Goal: Task Accomplishment & Management: Use online tool/utility

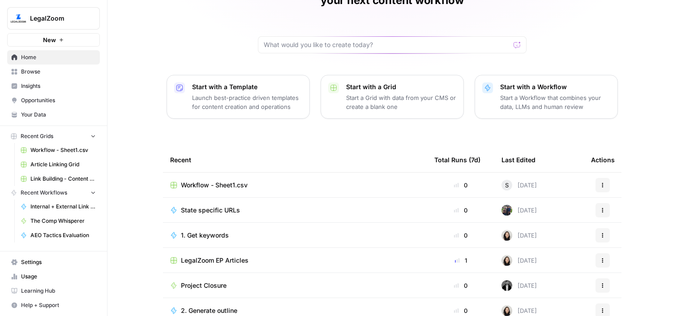
scroll to position [96, 0]
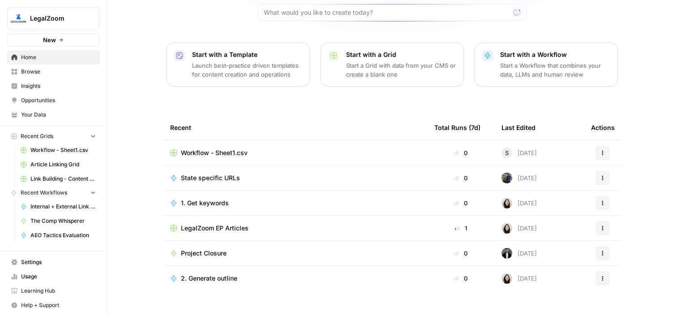
click at [55, 163] on span "Article Linking Grid" at bounding box center [62, 164] width 65 height 8
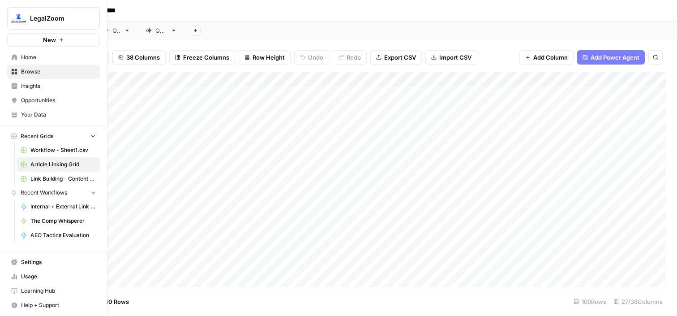
click at [47, 206] on span "Internal + External Link Addition" at bounding box center [62, 206] width 65 height 8
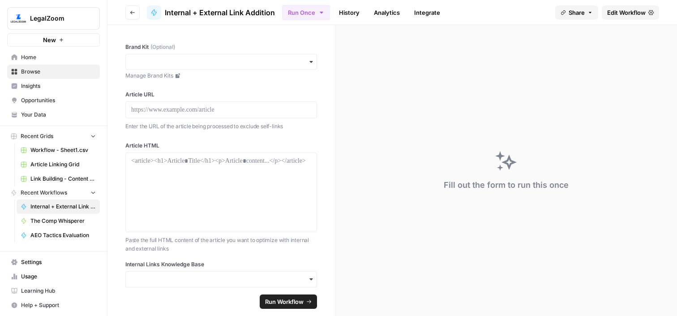
click at [49, 166] on span "Article Linking Grid" at bounding box center [62, 164] width 65 height 8
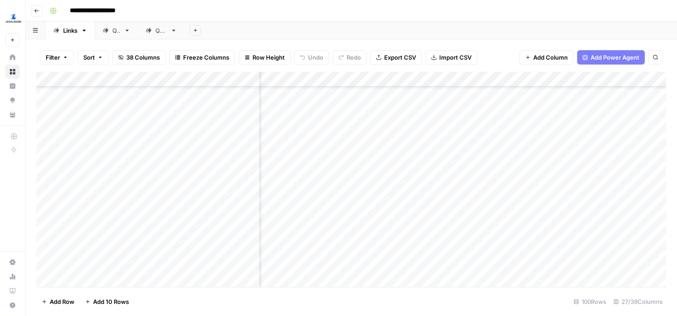
scroll to position [590, 1499]
click at [564, 113] on div "Add Column" at bounding box center [351, 179] width 630 height 215
click at [427, 153] on div "Add Column" at bounding box center [351, 179] width 630 height 215
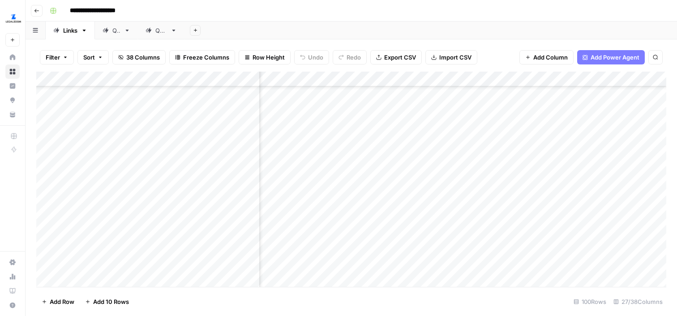
scroll to position [784, 1612]
click at [400, 146] on div "Add Column" at bounding box center [351, 179] width 630 height 215
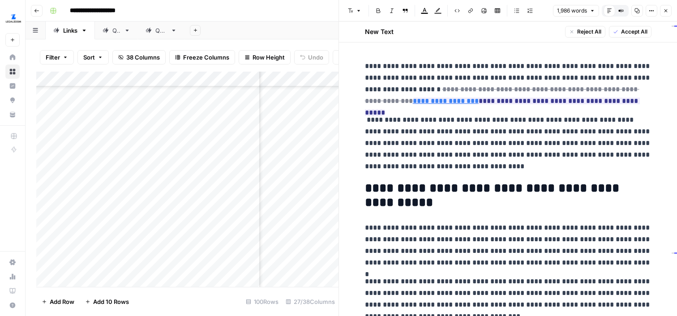
click at [648, 14] on button "Options" at bounding box center [651, 11] width 12 height 12
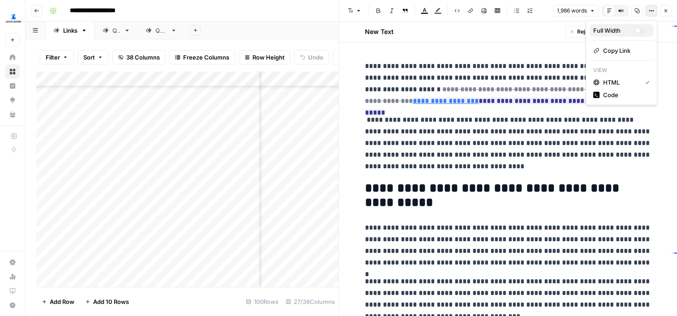
click at [633, 25] on button "Full Width" at bounding box center [622, 30] width 64 height 13
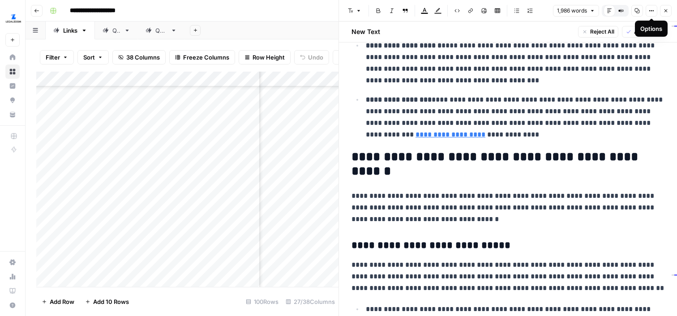
scroll to position [492, 0]
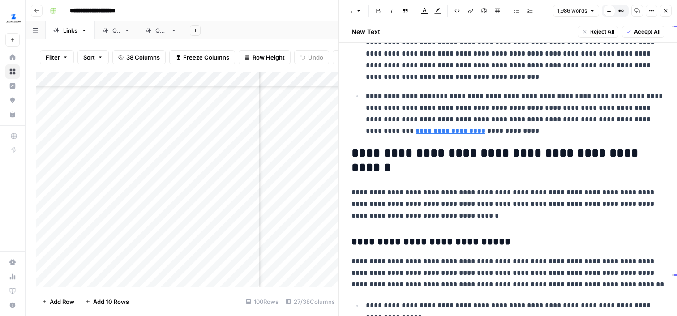
click at [650, 9] on icon "button" at bounding box center [651, 10] width 5 height 5
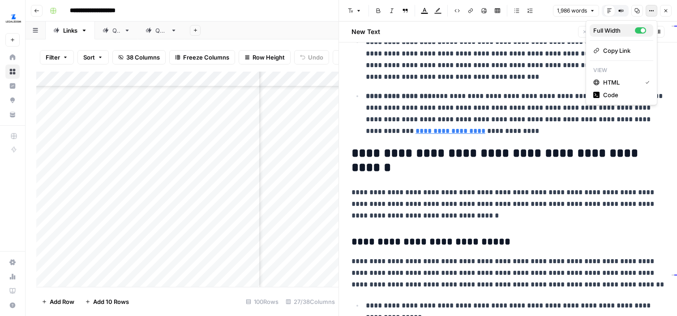
click at [625, 27] on div "Full Width" at bounding box center [614, 30] width 42 height 9
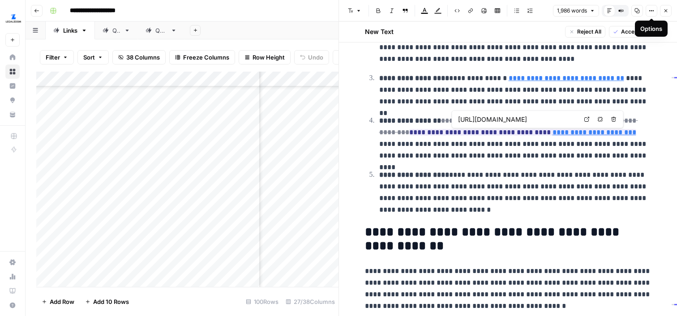
scroll to position [0, 199]
click at [507, 183] on p "**********" at bounding box center [515, 192] width 272 height 47
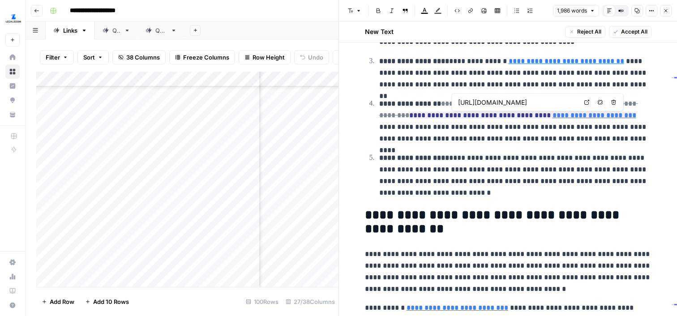
scroll to position [0, 211]
click at [522, 165] on p "**********" at bounding box center [515, 175] width 272 height 47
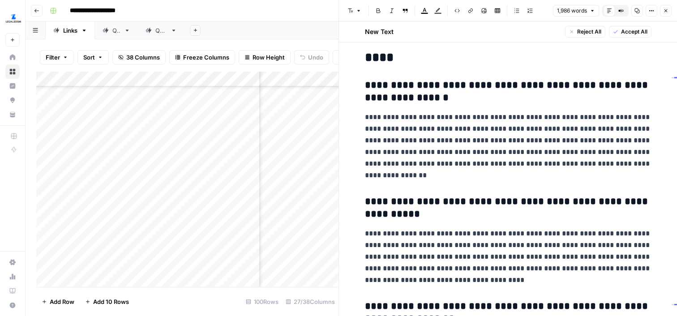
scroll to position [2732, 0]
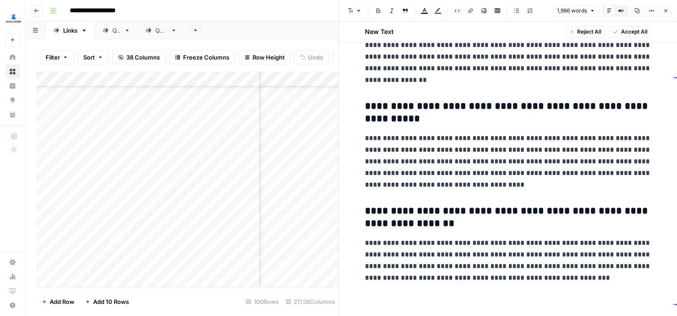
click at [668, 12] on button "Close" at bounding box center [666, 11] width 12 height 12
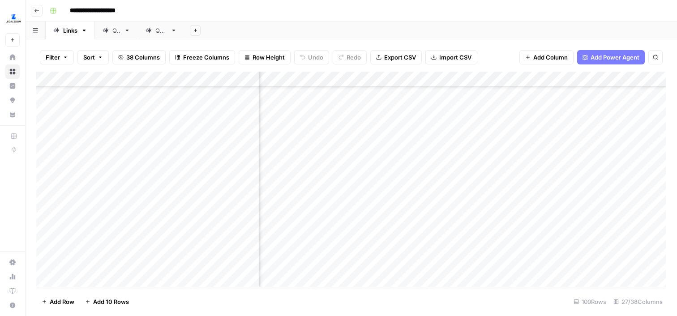
click at [445, 118] on div "Add Column" at bounding box center [351, 179] width 630 height 215
click at [451, 152] on div "Add Column" at bounding box center [351, 179] width 630 height 215
click at [440, 152] on div "Add Column" at bounding box center [351, 179] width 630 height 215
type textarea "*"
type textarea "****"
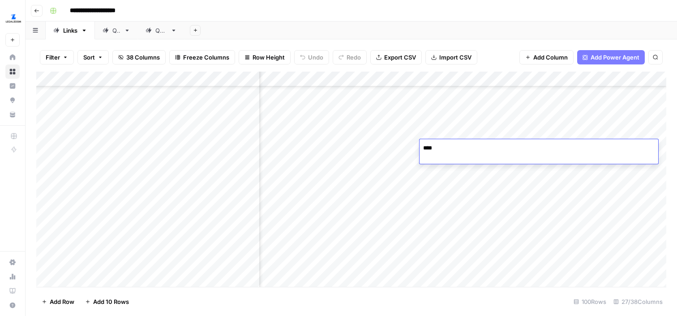
click at [453, 182] on div "Add Column" at bounding box center [351, 179] width 630 height 215
click at [399, 171] on div "Add Column" at bounding box center [351, 179] width 630 height 215
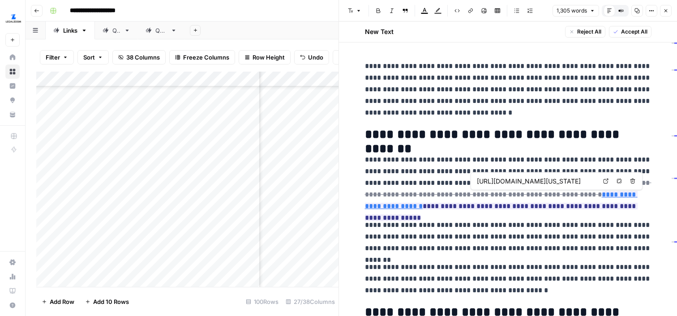
scroll to position [0, 144]
click at [607, 182] on icon at bounding box center [605, 181] width 5 height 5
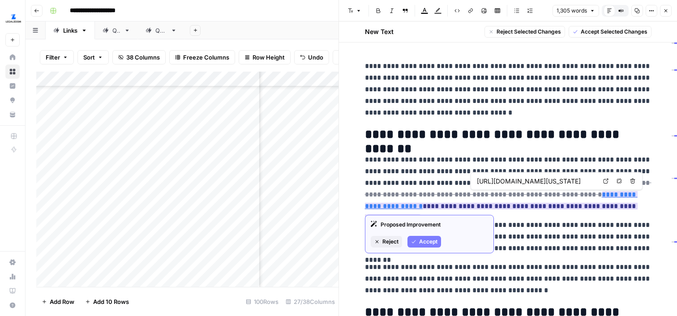
copy link "**********"
drag, startPoint x: 648, startPoint y: 194, endPoint x: 558, endPoint y: 194, distance: 90.0
click at [558, 194] on ins "**********" at bounding box center [501, 206] width 273 height 30
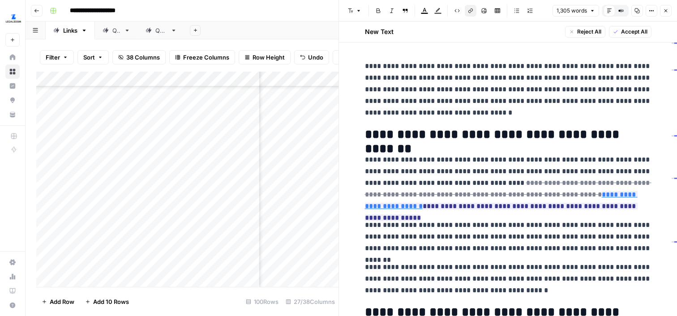
click at [554, 158] on p "**********" at bounding box center [508, 183] width 286 height 58
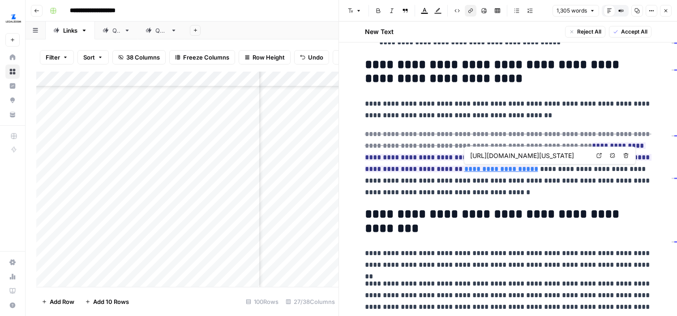
scroll to position [0, 102]
click at [519, 194] on p "**********" at bounding box center [508, 163] width 286 height 70
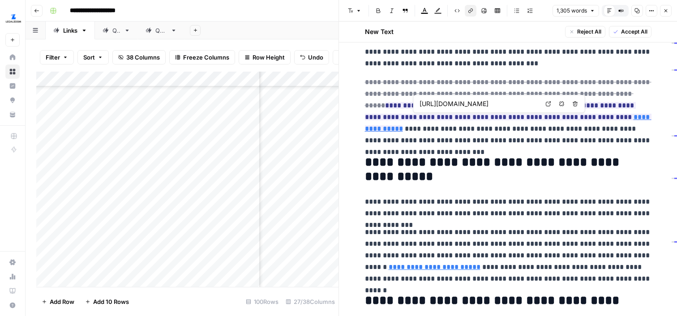
scroll to position [0, 94]
click at [538, 139] on p "**********" at bounding box center [508, 112] width 286 height 70
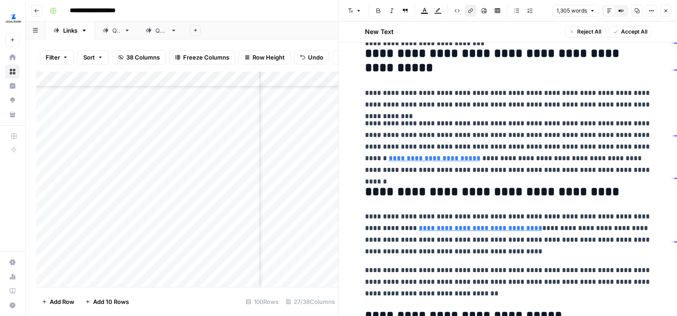
scroll to position [1085, 0]
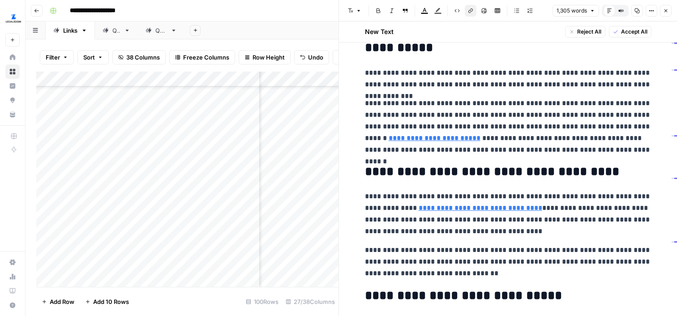
click at [653, 10] on icon "button" at bounding box center [653, 10] width 1 height 1
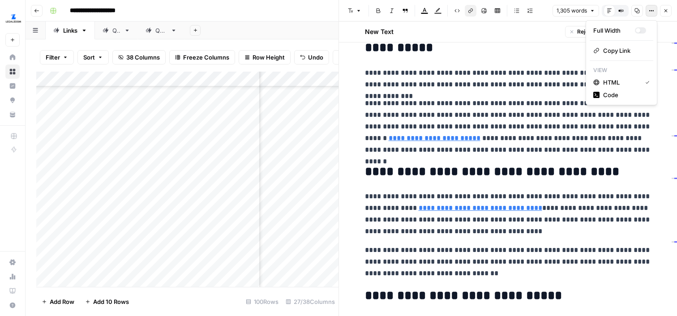
click at [522, 119] on p "**********" at bounding box center [508, 127] width 286 height 58
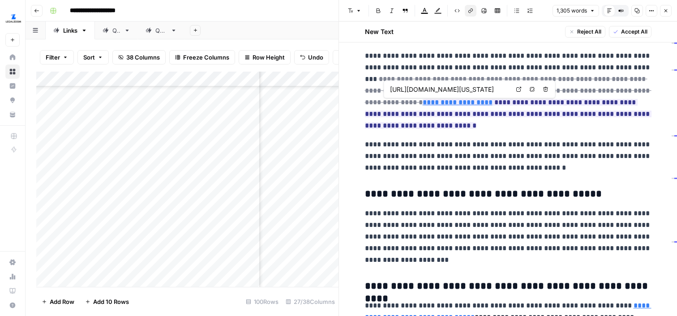
scroll to position [0, 21]
click at [518, 87] on icon at bounding box center [518, 89] width 5 height 5
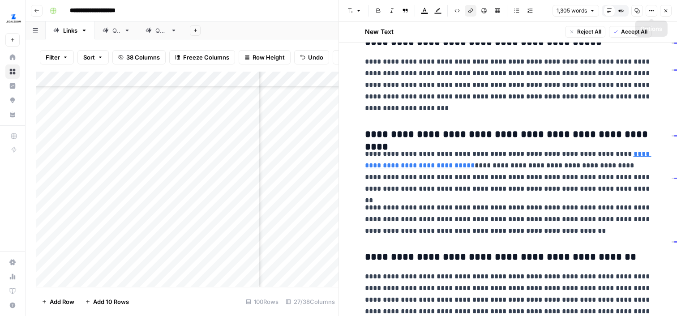
scroll to position [1568, 0]
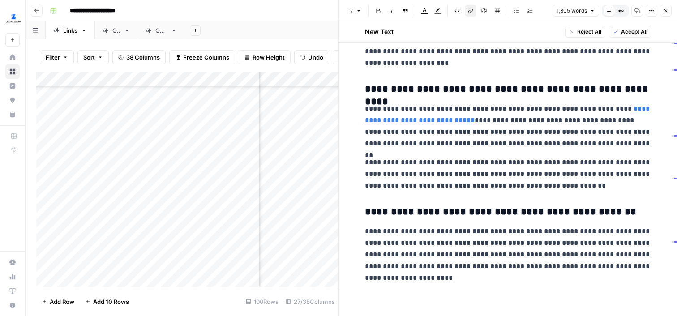
click at [667, 7] on button "Close" at bounding box center [666, 11] width 12 height 12
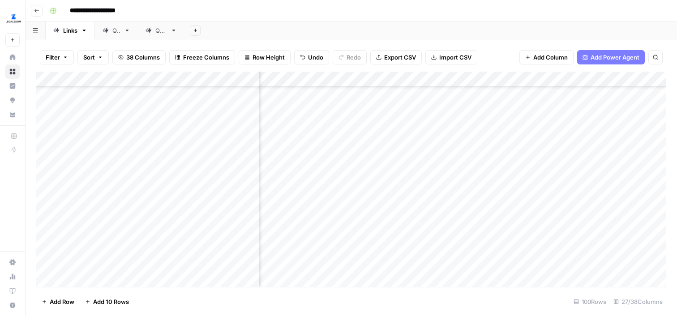
click at [476, 177] on div "Add Column" at bounding box center [351, 179] width 630 height 215
type textarea "****"
click at [443, 194] on div "Add Column" at bounding box center [351, 179] width 630 height 215
click at [398, 193] on div "Add Column" at bounding box center [351, 179] width 630 height 215
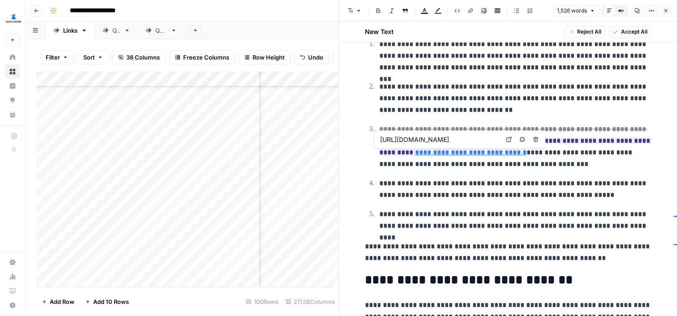
scroll to position [0, 29]
click at [456, 205] on ol "**********" at bounding box center [508, 135] width 286 height 194
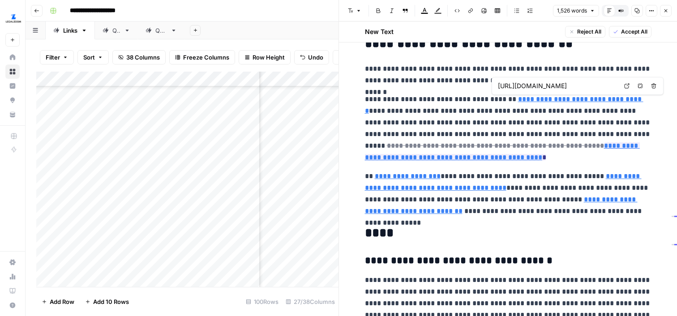
scroll to position [0, 51]
type input "[URL][DOMAIN_NAME]"
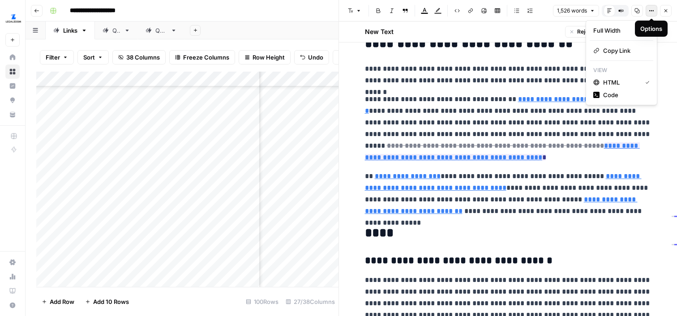
click at [650, 9] on icon "button" at bounding box center [651, 10] width 5 height 5
click at [625, 27] on div "Full Width" at bounding box center [614, 30] width 42 height 9
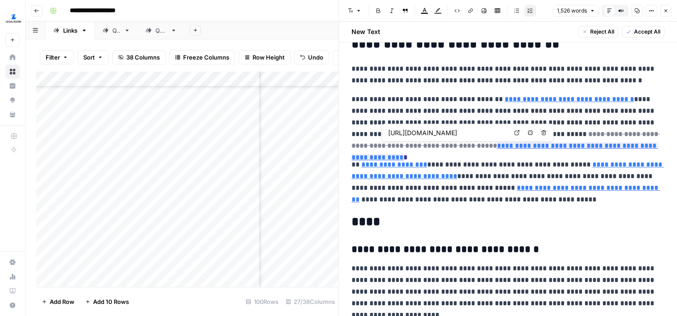
type input "[URL][DOMAIN_NAME]"
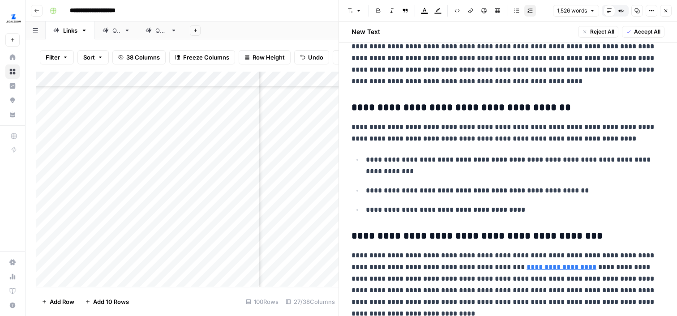
scroll to position [2131, 0]
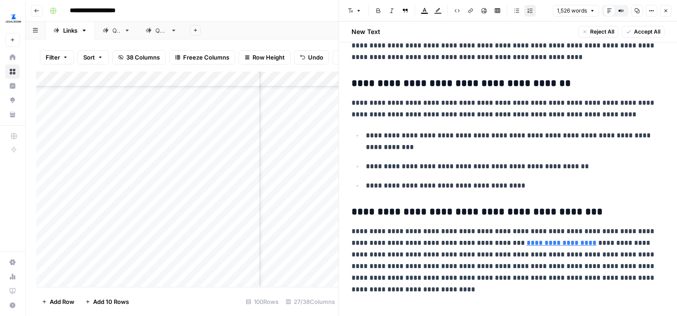
click at [668, 14] on button "Close" at bounding box center [666, 11] width 12 height 12
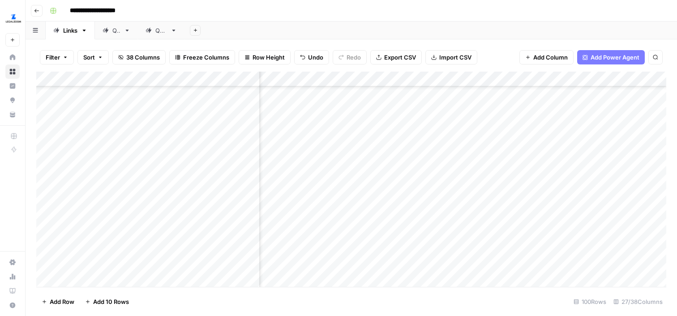
click at [453, 198] on div "Add Column" at bounding box center [351, 179] width 630 height 215
type textarea "****"
click at [461, 222] on div "Add Column" at bounding box center [351, 179] width 630 height 215
click at [410, 218] on div "Add Column" at bounding box center [351, 179] width 630 height 215
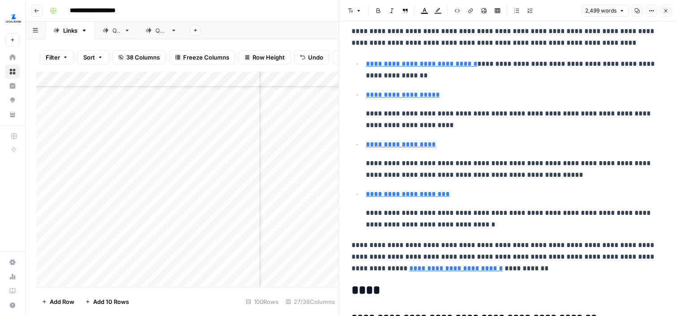
scroll to position [3146, 0]
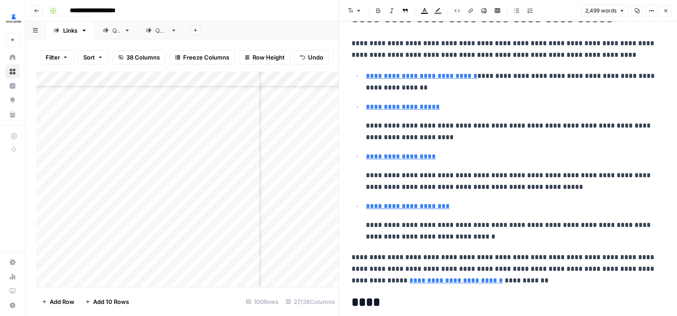
click at [665, 10] on icon "button" at bounding box center [665, 10] width 5 height 5
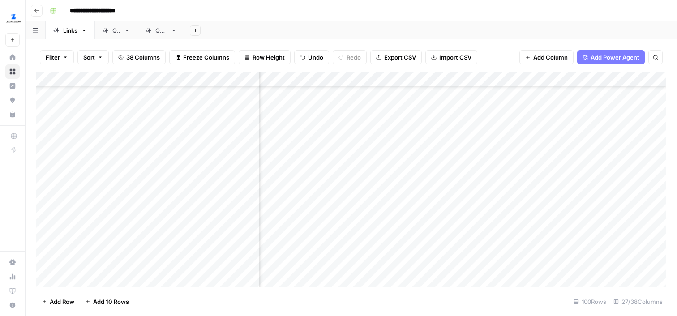
click at [473, 217] on div "Add Column" at bounding box center [351, 179] width 630 height 215
type textarea "**********"
click at [465, 241] on div "Add Column" at bounding box center [351, 179] width 630 height 215
click at [481, 224] on div "Add Column" at bounding box center [351, 179] width 630 height 215
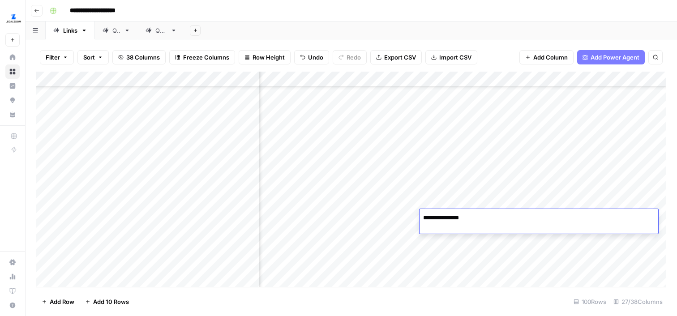
drag, startPoint x: 477, startPoint y: 217, endPoint x: 458, endPoint y: 215, distance: 18.8
click at [458, 215] on textarea "**********" at bounding box center [538, 218] width 239 height 13
type textarea "**********"
click at [445, 239] on div "Add Column" at bounding box center [351, 179] width 630 height 215
click at [402, 243] on div "Add Column" at bounding box center [351, 179] width 630 height 215
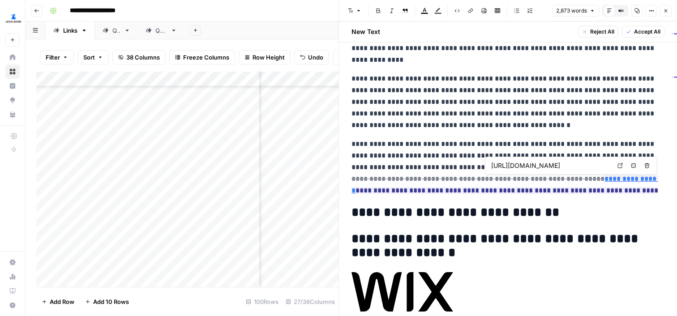
scroll to position [0, 109]
click at [621, 165] on icon at bounding box center [619, 165] width 5 height 5
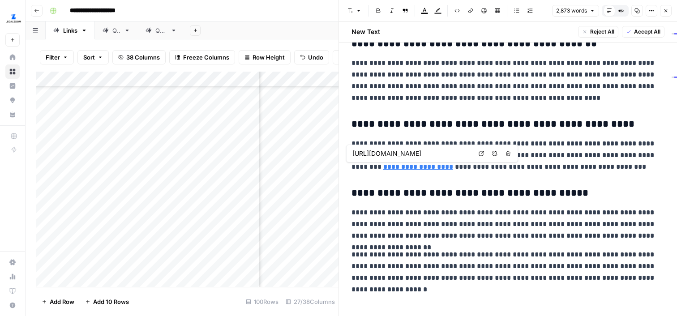
scroll to position [0, 169]
click at [664, 10] on icon "button" at bounding box center [665, 10] width 5 height 5
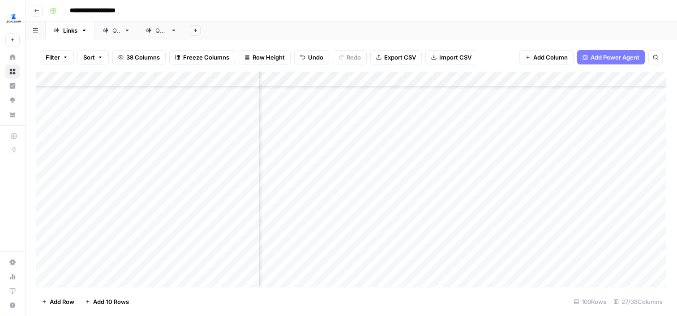
click at [451, 244] on div "Add Column" at bounding box center [351, 179] width 630 height 215
type textarea "**********"
click at [399, 239] on div "Add Column" at bounding box center [351, 179] width 630 height 215
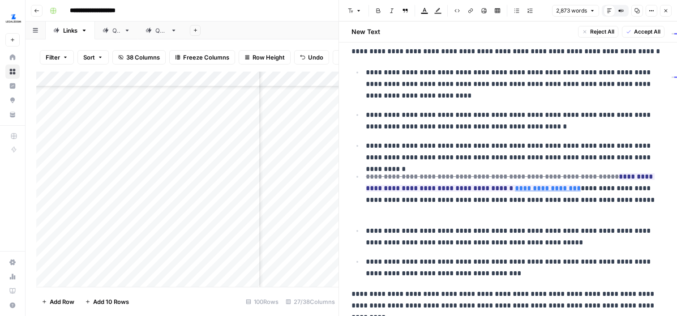
scroll to position [1215, 0]
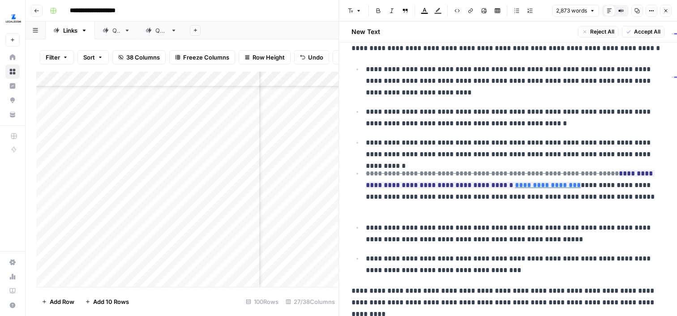
click at [665, 8] on icon "button" at bounding box center [665, 10] width 5 height 5
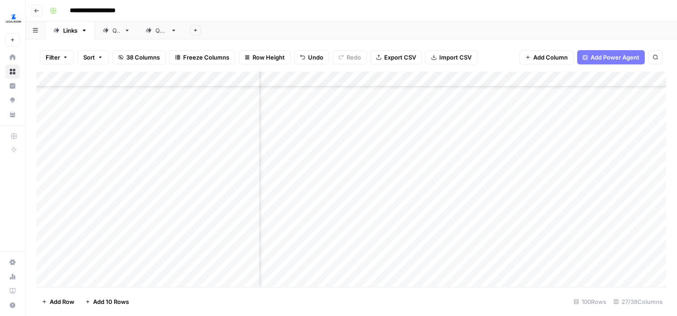
click at [464, 241] on div "Add Column" at bounding box center [351, 179] width 630 height 215
type textarea "****"
click at [403, 262] on div "Add Column" at bounding box center [351, 179] width 630 height 215
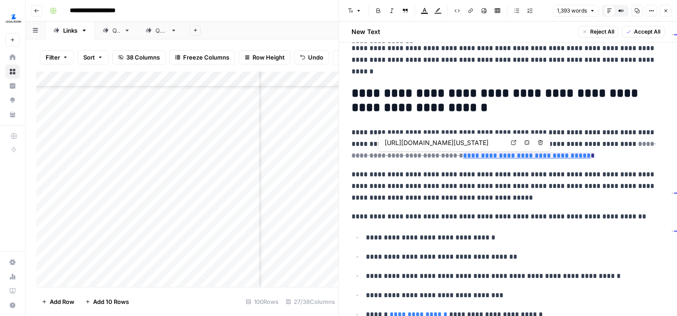
scroll to position [0, 108]
click at [512, 142] on icon at bounding box center [513, 142] width 5 height 5
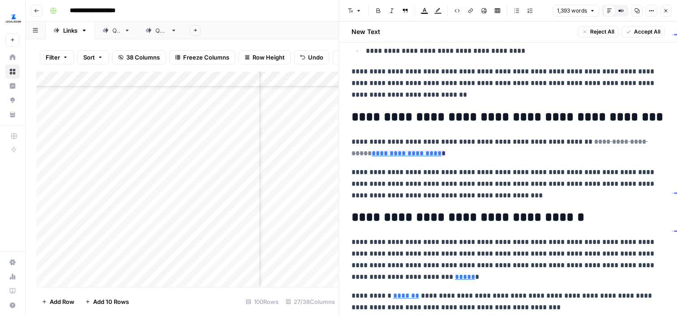
scroll to position [1641, 0]
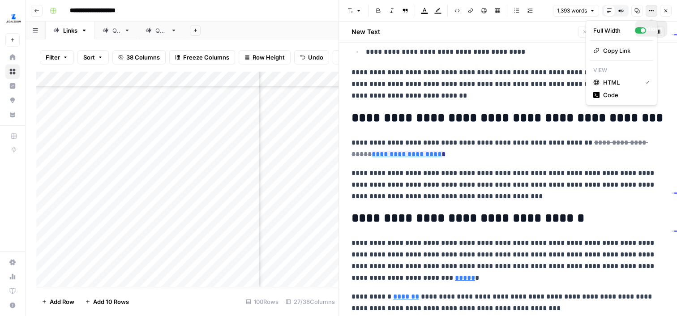
click at [646, 12] on button "Options" at bounding box center [651, 11] width 12 height 12
click at [630, 29] on div "Full Width" at bounding box center [614, 30] width 42 height 9
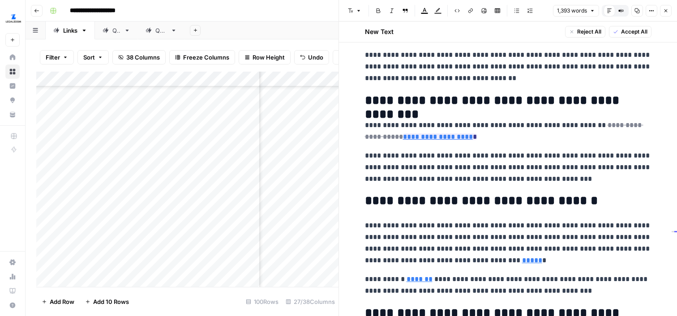
scroll to position [1705, 0]
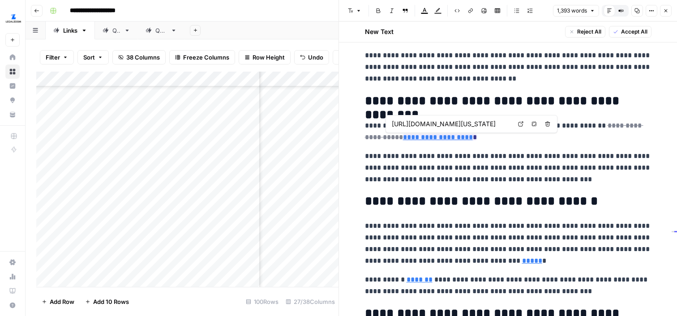
click at [521, 123] on icon at bounding box center [520, 124] width 5 height 5
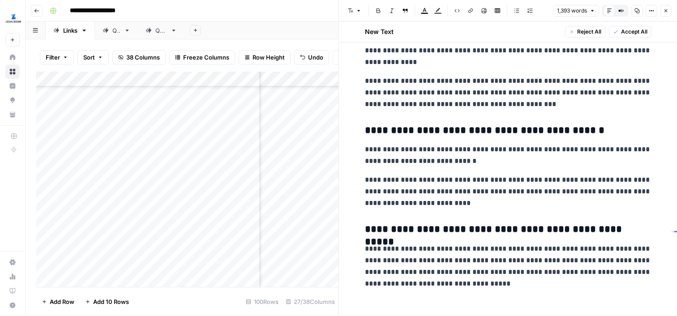
scroll to position [2228, 0]
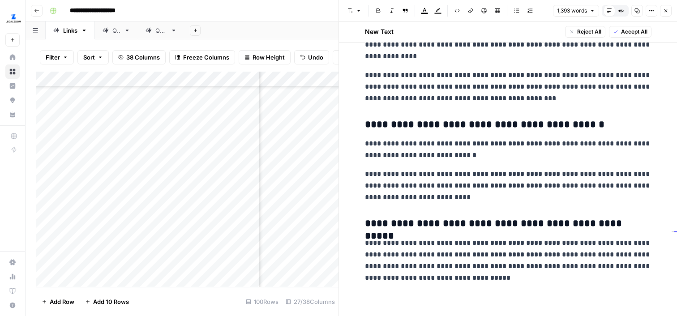
click at [665, 11] on icon "button" at bounding box center [665, 10] width 3 height 3
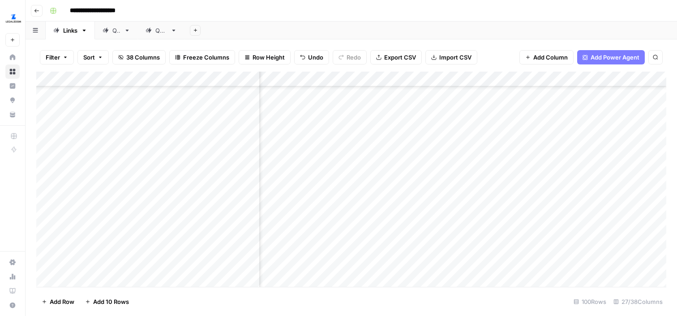
click at [470, 268] on div "Add Column" at bounding box center [351, 179] width 630 height 215
type textarea "****"
click at [455, 236] on div "Add Column" at bounding box center [351, 179] width 630 height 215
click at [400, 125] on div "Add Column" at bounding box center [351, 179] width 630 height 215
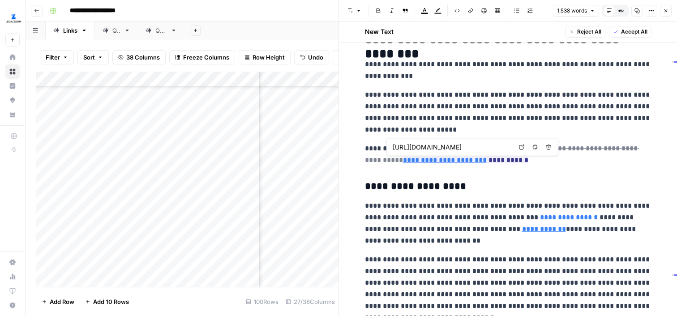
scroll to position [0, 58]
click at [440, 187] on h3 "**********" at bounding box center [508, 186] width 286 height 13
click at [521, 145] on icon at bounding box center [521, 147] width 5 height 5
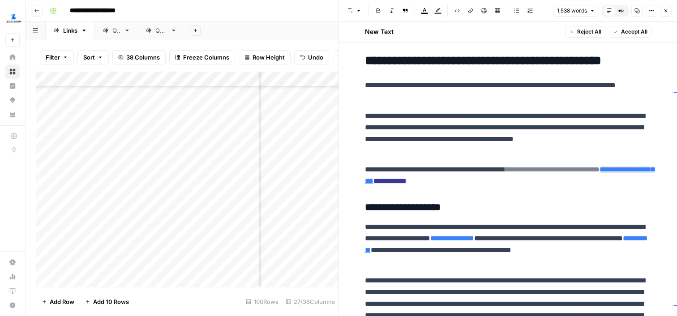
scroll to position [299, 0]
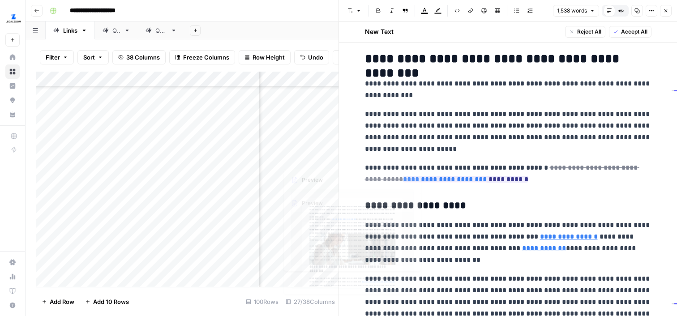
click at [314, 130] on div "Add Column" at bounding box center [187, 179] width 302 height 215
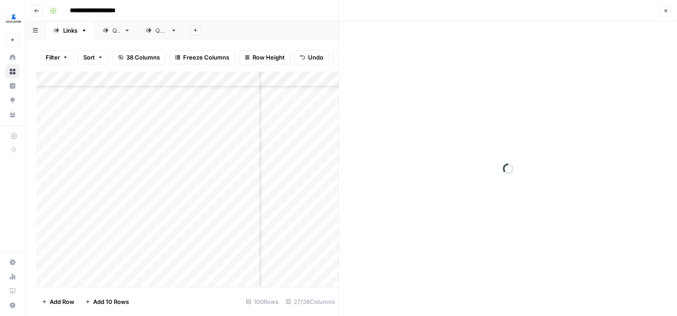
click at [671, 6] on button "Close" at bounding box center [666, 11] width 12 height 12
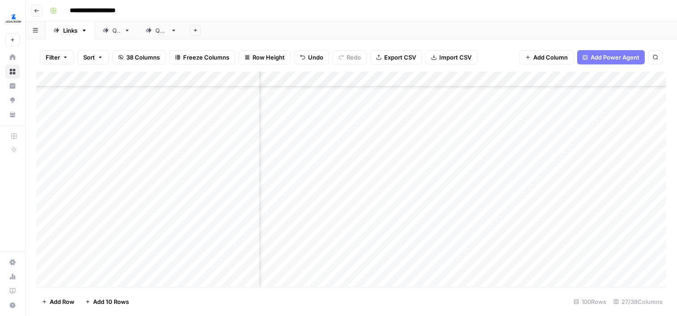
click at [445, 127] on div "Add Column" at bounding box center [351, 179] width 630 height 215
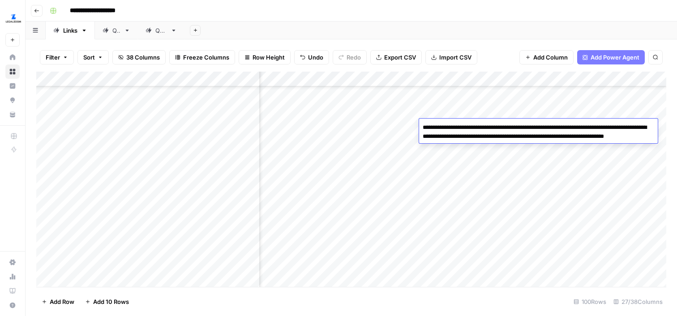
type textarea "**********"
drag, startPoint x: 424, startPoint y: 135, endPoint x: 417, endPoint y: 135, distance: 7.6
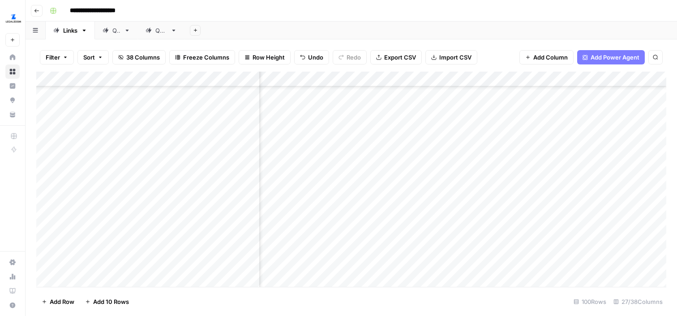
click at [437, 154] on div "Add Column" at bounding box center [351, 179] width 630 height 215
click at [401, 127] on div "Add Column" at bounding box center [351, 179] width 630 height 215
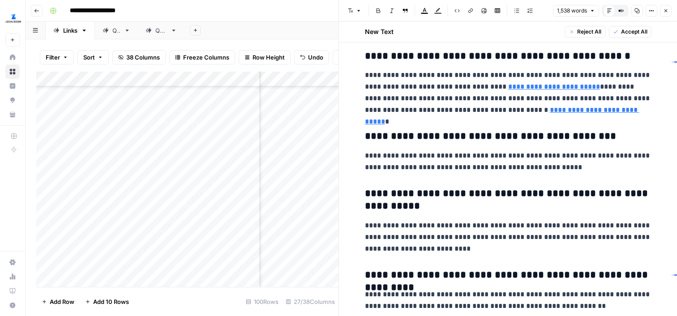
scroll to position [2773, 0]
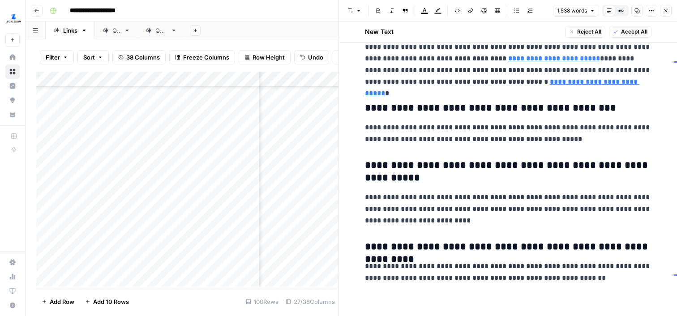
click at [664, 10] on icon "button" at bounding box center [665, 10] width 5 height 5
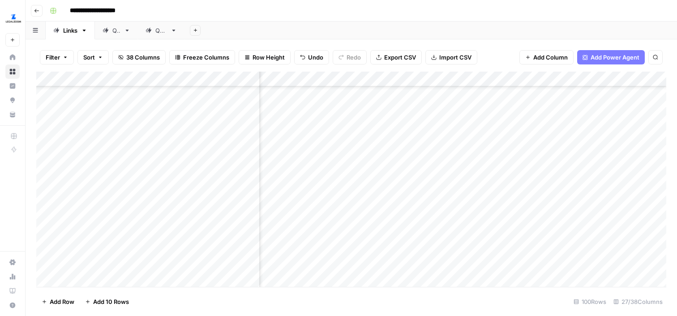
click at [457, 154] on div "Add Column" at bounding box center [351, 179] width 630 height 215
click at [392, 140] on div "Add Column" at bounding box center [351, 179] width 630 height 215
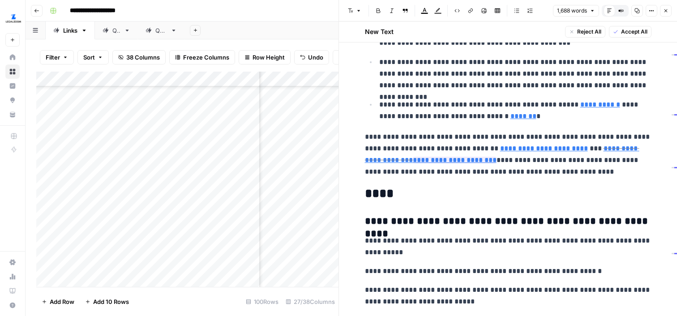
scroll to position [2469, 0]
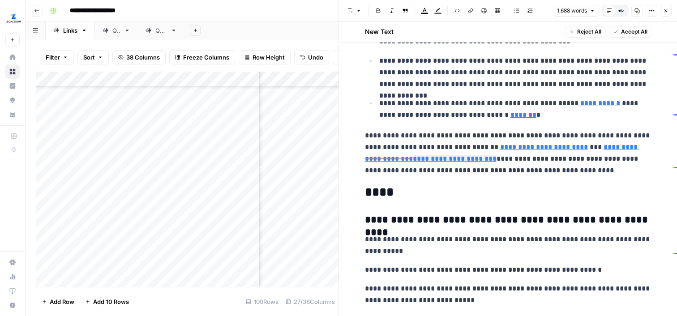
type input "[URL][DOMAIN_NAME]"
click at [651, 10] on icon "button" at bounding box center [651, 10] width 1 height 1
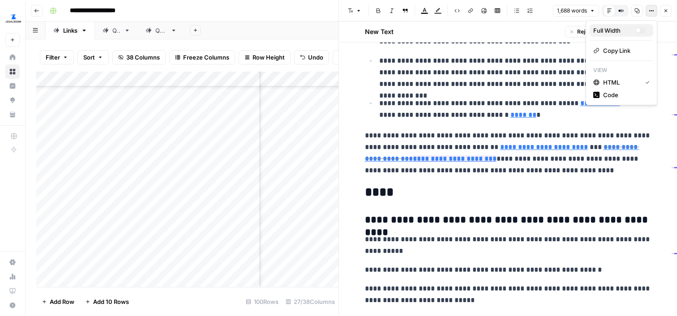
click at [638, 29] on div "button" at bounding box center [638, 30] width 4 height 4
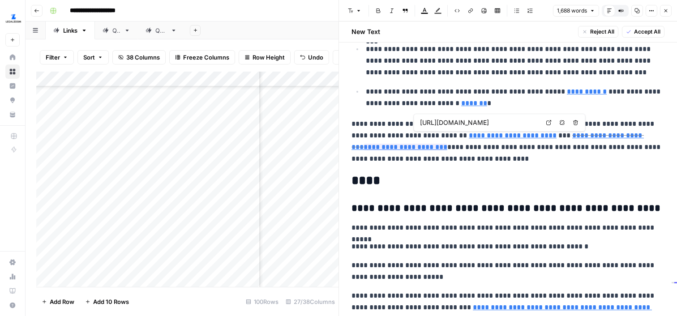
scroll to position [0, 126]
type input "[URL][DOMAIN_NAME]"
click at [650, 11] on icon "button" at bounding box center [649, 10] width 1 height 1
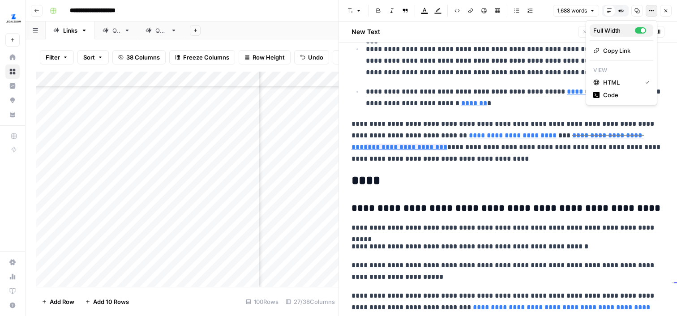
click at [618, 33] on div "Full Width" at bounding box center [614, 30] width 42 height 9
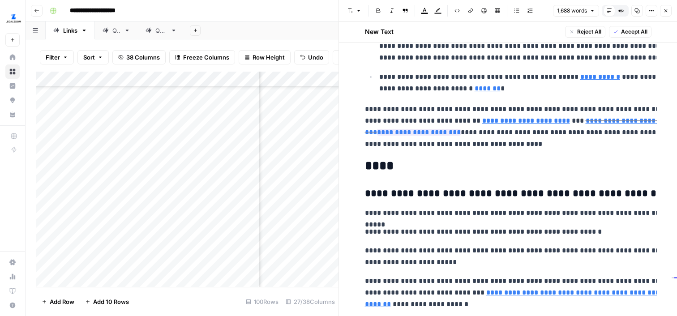
scroll to position [2469, 0]
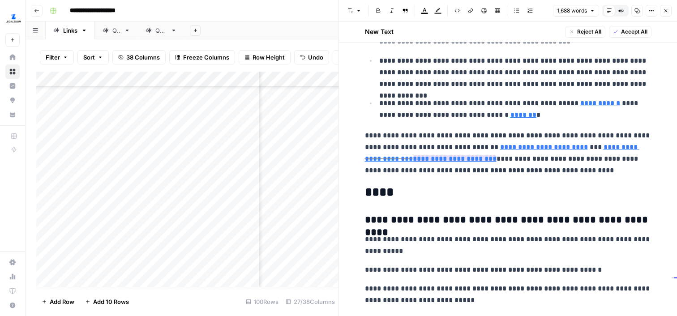
type input "[URL][DOMAIN_NAME]"
click at [505, 170] on p "**********" at bounding box center [508, 153] width 286 height 47
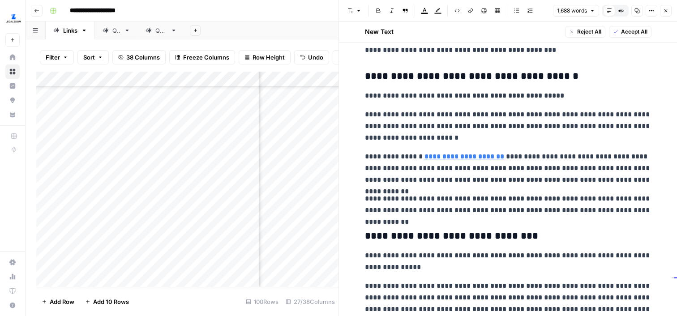
scroll to position [2970, 0]
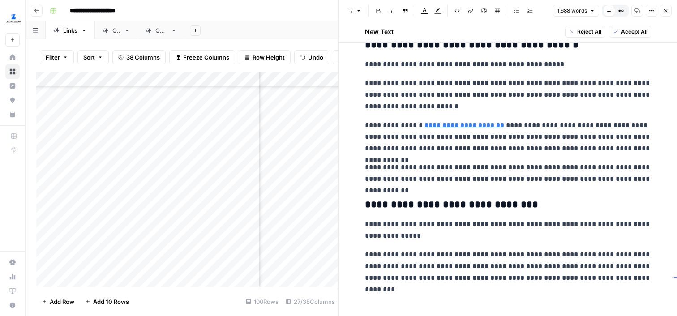
click at [667, 13] on icon "button" at bounding box center [665, 10] width 5 height 5
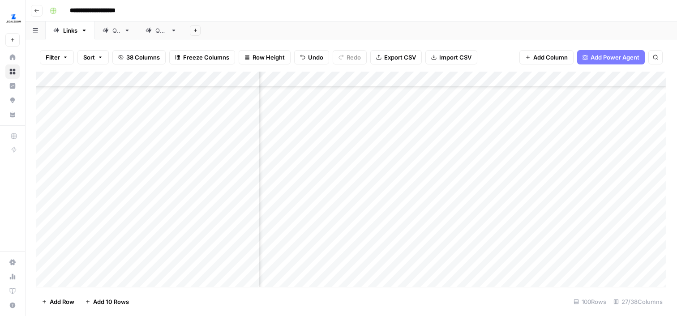
click at [457, 141] on div "Add Column" at bounding box center [351, 179] width 630 height 215
type textarea "****"
click at [453, 168] on div "Add Column" at bounding box center [351, 179] width 630 height 215
click at [393, 162] on div "Add Column" at bounding box center [351, 179] width 630 height 215
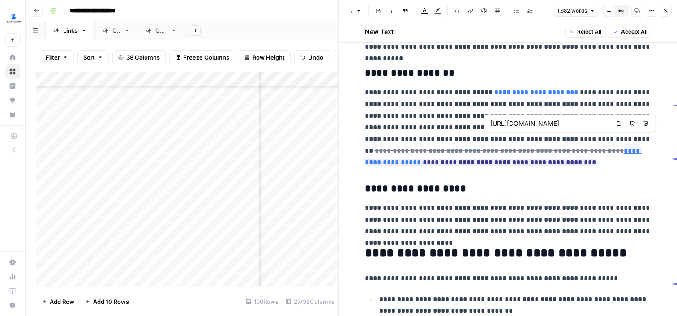
scroll to position [0, 140]
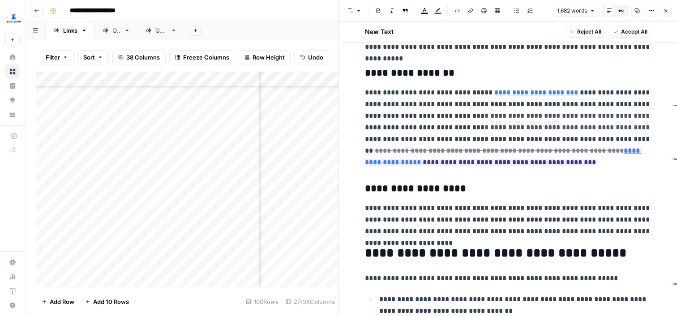
type input "[URL][DOMAIN_NAME]"
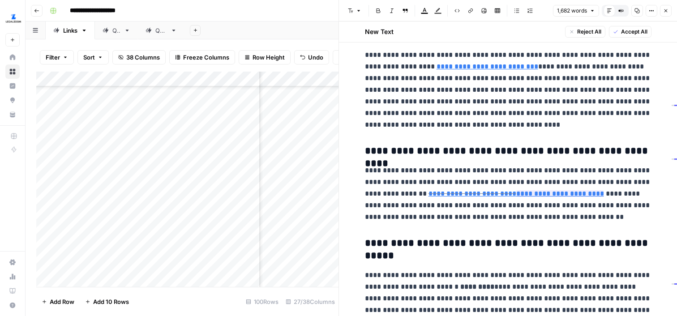
scroll to position [2188, 0]
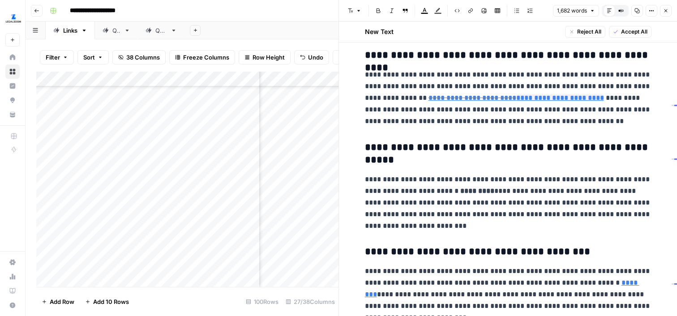
click at [663, 12] on icon "button" at bounding box center [665, 10] width 5 height 5
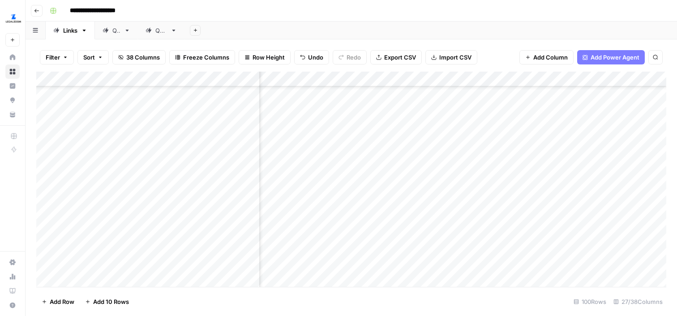
click at [497, 175] on div "Add Column" at bounding box center [351, 179] width 630 height 215
type textarea "****"
click at [467, 188] on div "Add Column" at bounding box center [351, 179] width 630 height 215
click at [393, 184] on div "Add Column" at bounding box center [351, 179] width 630 height 215
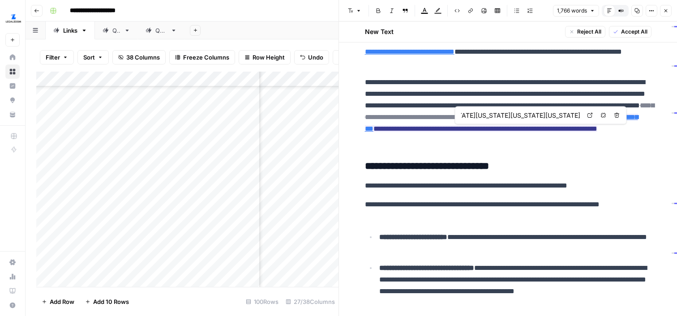
scroll to position [0, 259]
click at [591, 116] on icon at bounding box center [589, 115] width 5 height 5
type input "[URL][DOMAIN_NAME]"
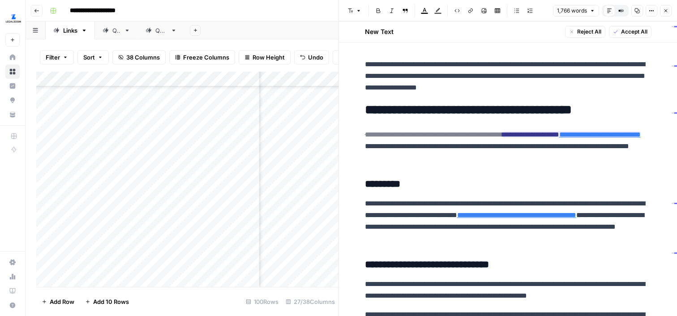
scroll to position [680, 0]
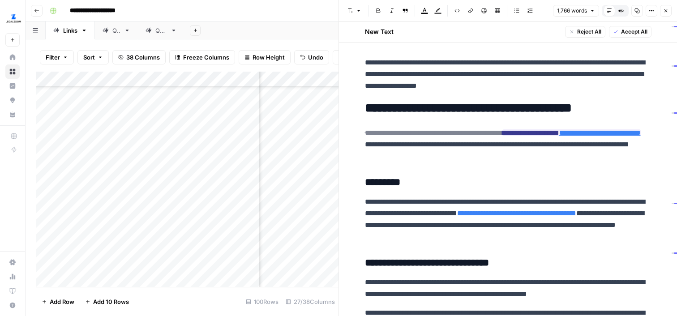
click at [656, 10] on button "Options" at bounding box center [651, 11] width 12 height 12
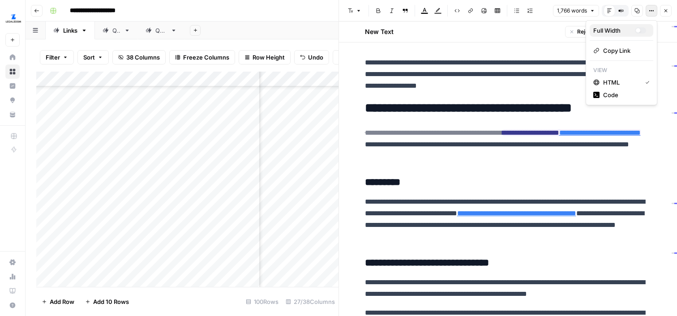
click at [618, 30] on div "Full Width" at bounding box center [614, 30] width 42 height 9
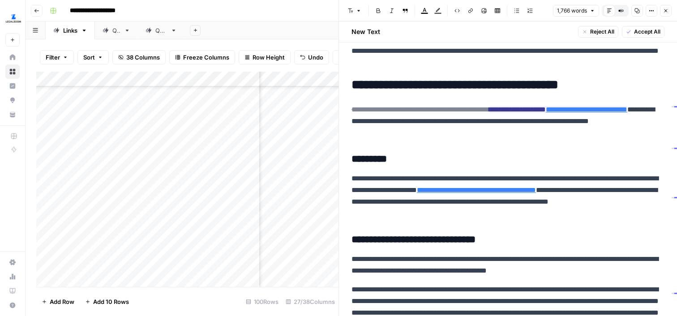
scroll to position [657, 0]
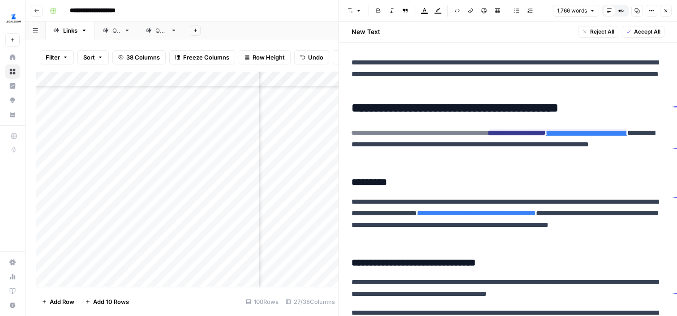
click at [647, 13] on button "Options" at bounding box center [651, 11] width 12 height 12
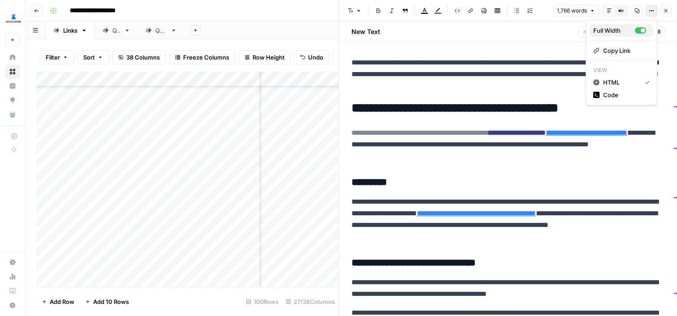
click at [615, 29] on div "Full Width" at bounding box center [614, 30] width 42 height 9
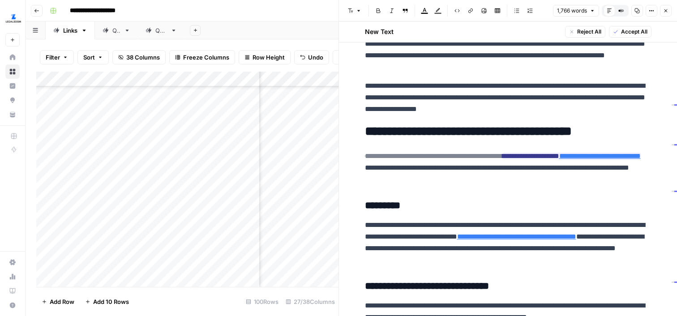
scroll to position [680, 0]
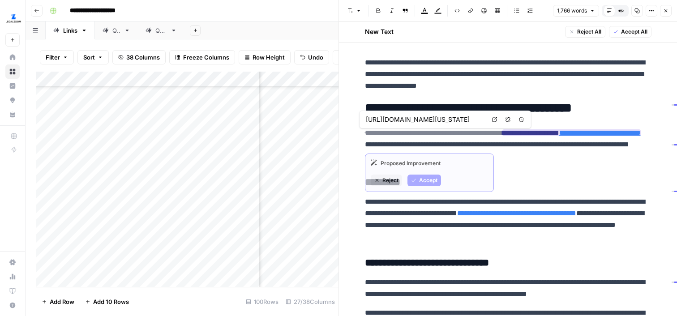
click at [622, 130] on link "**********" at bounding box center [599, 132] width 81 height 7
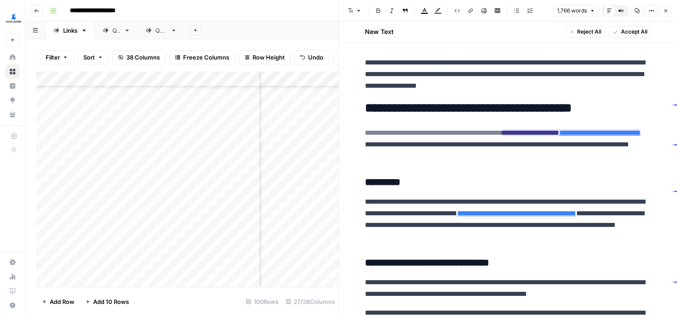
click at [618, 134] on link "**********" at bounding box center [599, 132] width 81 height 7
click at [651, 12] on icon "button" at bounding box center [651, 10] width 5 height 5
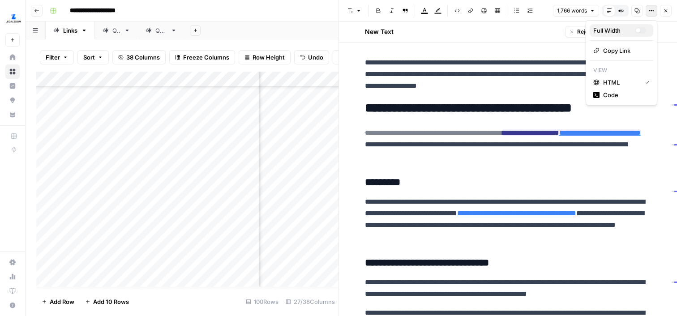
click at [617, 28] on div "Full Width" at bounding box center [614, 30] width 42 height 9
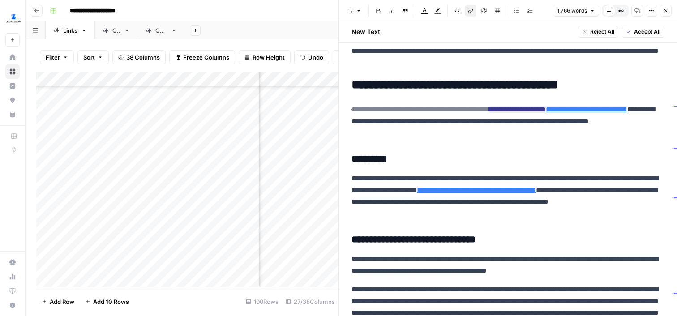
scroll to position [657, 0]
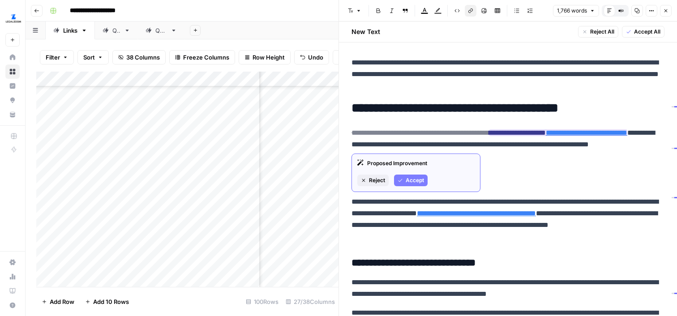
click at [415, 178] on span "Accept" at bounding box center [415, 180] width 18 height 8
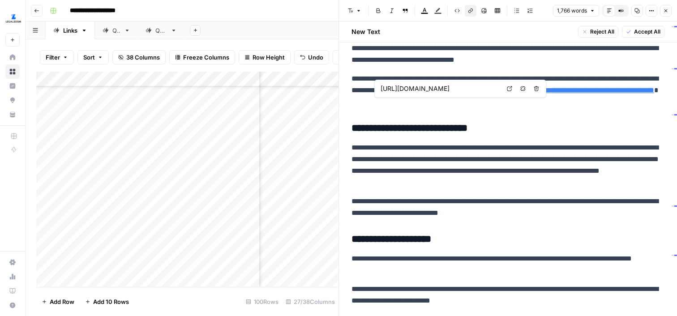
scroll to position [0, 88]
click at [509, 89] on icon at bounding box center [509, 88] width 5 height 5
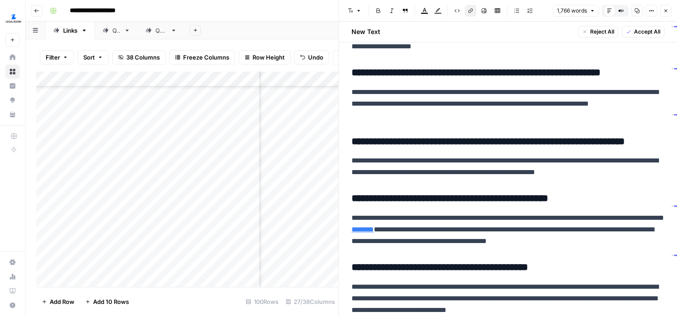
scroll to position [2123, 0]
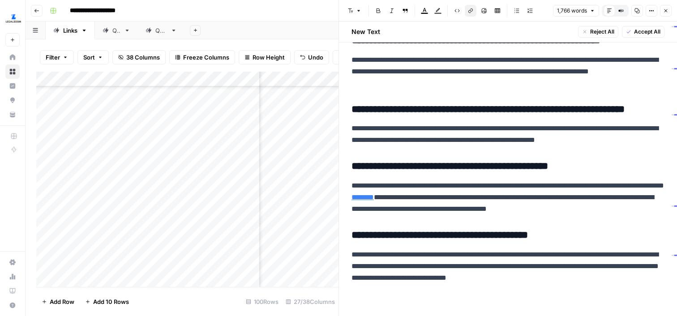
click at [663, 14] on button "Close" at bounding box center [666, 11] width 12 height 12
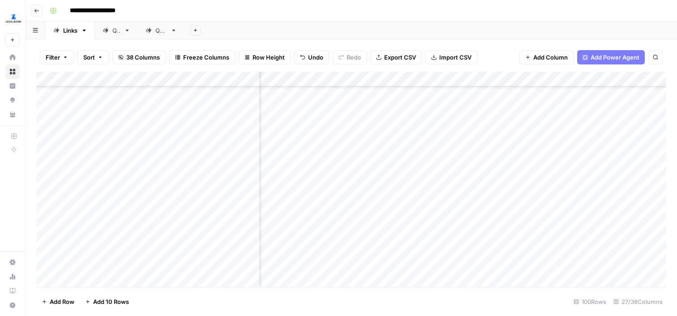
click at [482, 184] on div "Add Column" at bounding box center [351, 179] width 630 height 215
type textarea "****"
click at [445, 209] on div "Add Column" at bounding box center [351, 179] width 630 height 215
click at [341, 154] on div "Add Column" at bounding box center [351, 179] width 630 height 215
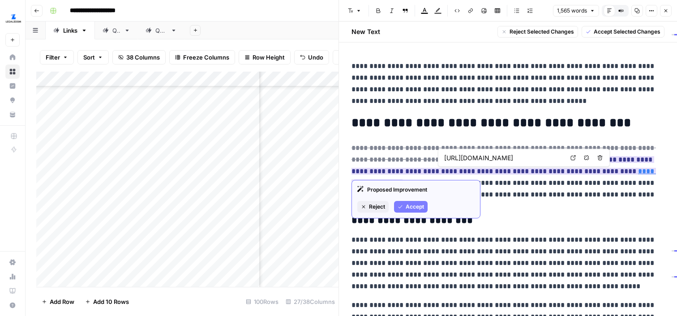
copy link "**********"
drag, startPoint x: 615, startPoint y: 172, endPoint x: 552, endPoint y: 171, distance: 62.7
click at [552, 171] on p "**********" at bounding box center [507, 171] width 313 height 58
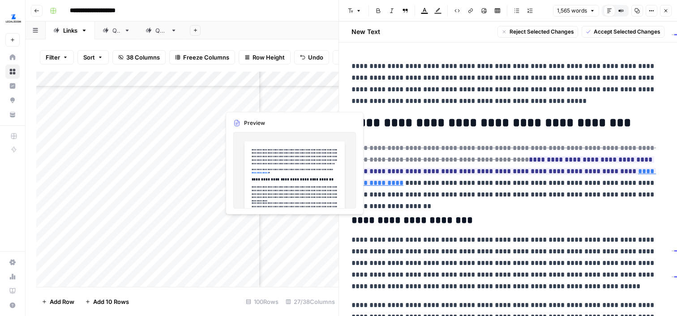
click at [299, 214] on div "Add Column" at bounding box center [187, 179] width 302 height 215
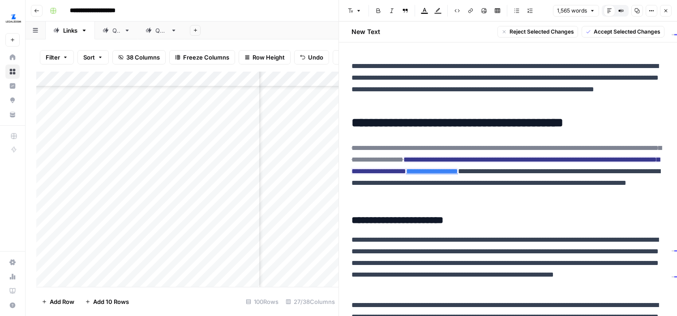
click at [310, 282] on div "Add Column" at bounding box center [187, 179] width 302 height 215
click at [664, 10] on icon "button" at bounding box center [665, 10] width 5 height 5
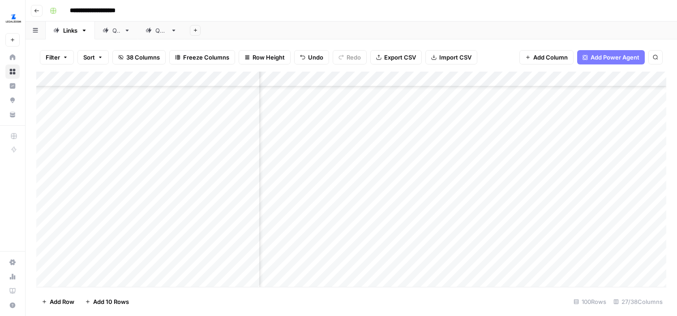
scroll to position [890, 1670]
click at [427, 180] on div "Add Column" at bounding box center [351, 179] width 630 height 215
click at [429, 180] on div "Add Column" at bounding box center [351, 179] width 630 height 215
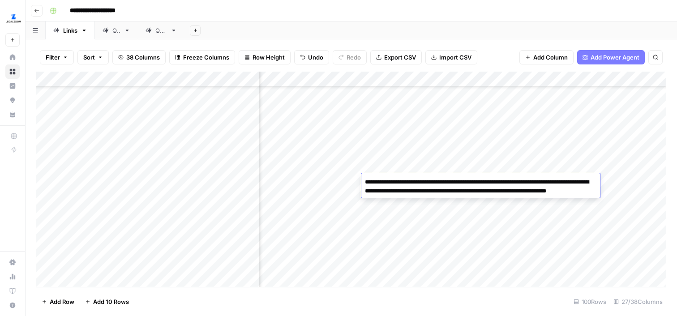
click at [428, 200] on textarea "**********" at bounding box center [480, 191] width 239 height 30
drag, startPoint x: 428, startPoint y: 200, endPoint x: 362, endPoint y: 182, distance: 69.1
click at [363, 182] on textarea "**********" at bounding box center [480, 191] width 239 height 30
click at [399, 233] on div "Add Column" at bounding box center [351, 179] width 630 height 215
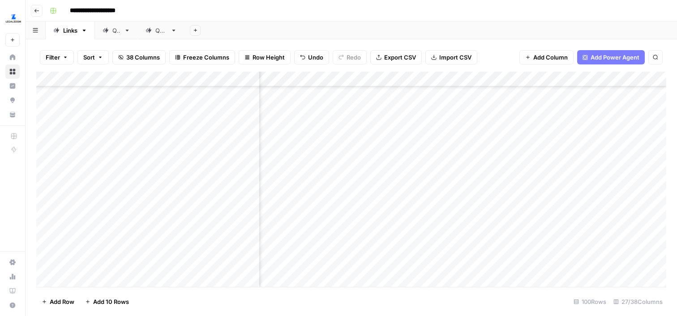
scroll to position [1006, 1670]
click at [379, 165] on div "Add Column" at bounding box center [351, 179] width 630 height 215
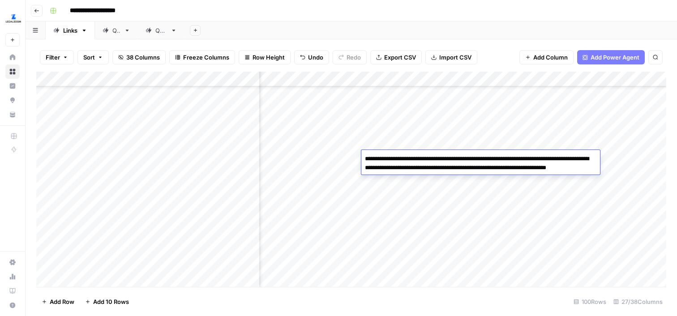
drag, startPoint x: 493, startPoint y: 159, endPoint x: 430, endPoint y: 159, distance: 63.1
click at [430, 159] on textarea "**********" at bounding box center [480, 168] width 239 height 30
click at [441, 177] on textarea "**********" at bounding box center [480, 168] width 239 height 30
type textarea "**********"
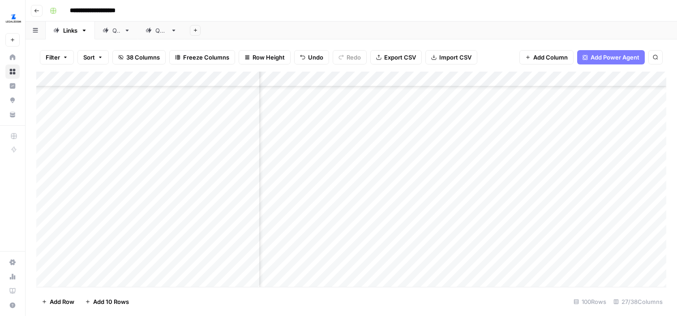
click at [479, 222] on div "Add Column" at bounding box center [351, 179] width 630 height 215
click at [461, 196] on div "Add Column" at bounding box center [351, 179] width 630 height 215
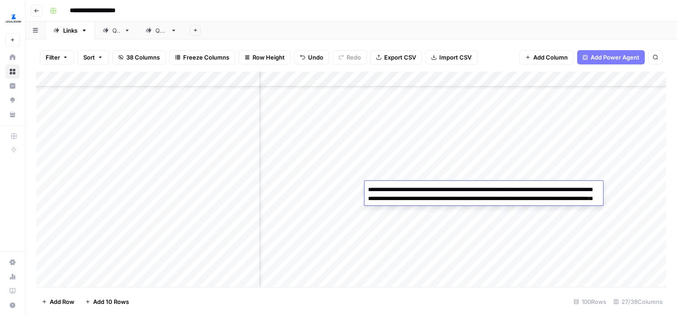
click at [481, 225] on div "Add Column" at bounding box center [351, 179] width 630 height 215
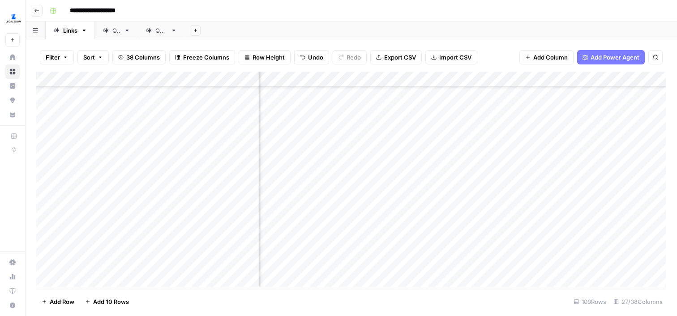
scroll to position [1052, 1666]
click at [349, 135] on div "Add Column" at bounding box center [351, 179] width 630 height 215
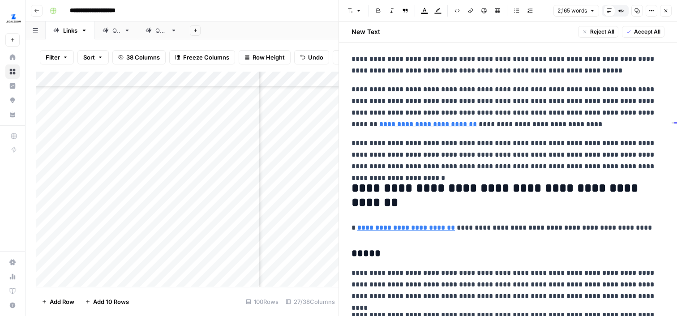
scroll to position [8, 0]
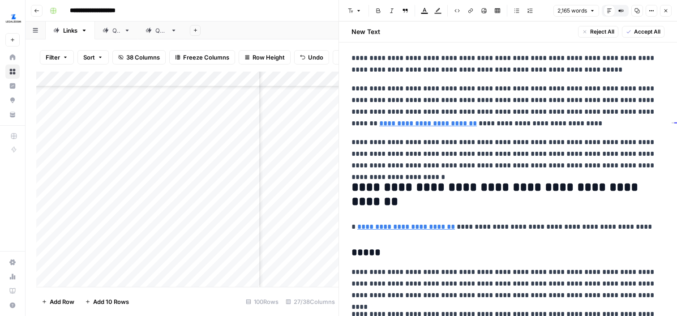
click at [308, 255] on div "Add Column" at bounding box center [187, 179] width 302 height 215
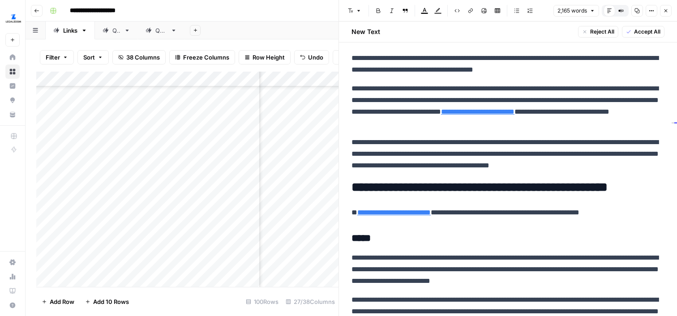
click at [667, 10] on icon "button" at bounding box center [665, 10] width 5 height 5
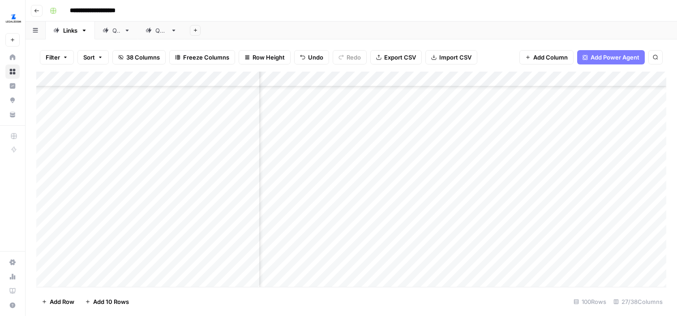
click at [346, 111] on div "Add Column" at bounding box center [351, 179] width 630 height 215
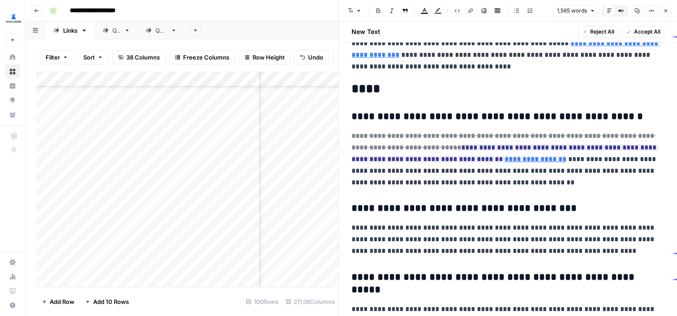
scroll to position [2057, 0]
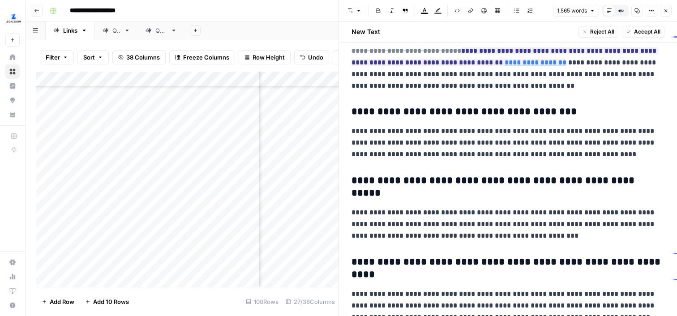
click at [664, 10] on icon "button" at bounding box center [665, 10] width 5 height 5
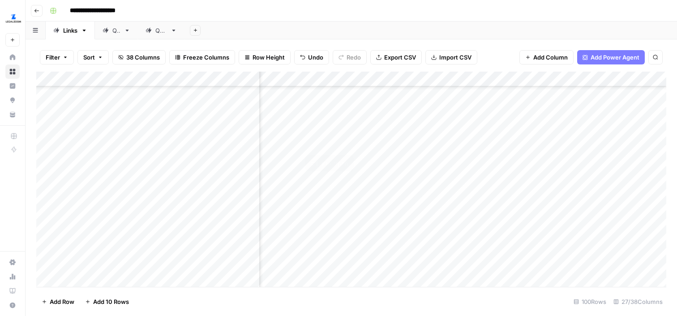
click at [345, 135] on div "Add Column" at bounding box center [351, 179] width 630 height 215
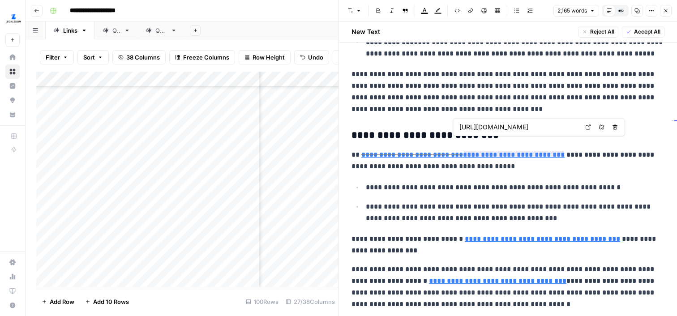
scroll to position [0, 115]
click at [534, 201] on p "**********" at bounding box center [515, 212] width 299 height 23
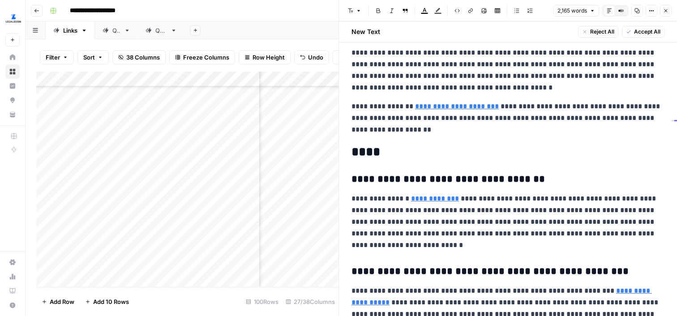
scroll to position [2825, 0]
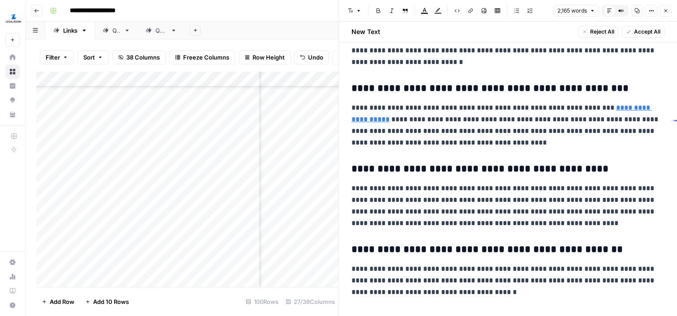
click at [669, 8] on button "Close" at bounding box center [666, 11] width 12 height 12
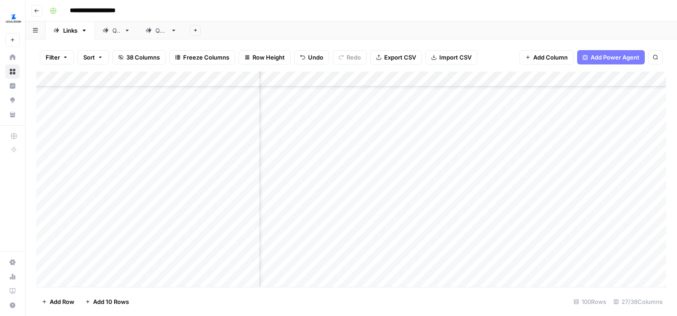
click at [400, 135] on div "Add Column" at bounding box center [351, 179] width 630 height 215
type textarea "****"
click at [371, 167] on div "Add Column" at bounding box center [351, 179] width 630 height 215
click at [348, 157] on div "Add Column" at bounding box center [351, 179] width 630 height 215
click at [357, 158] on div "Add Column" at bounding box center [351, 179] width 630 height 215
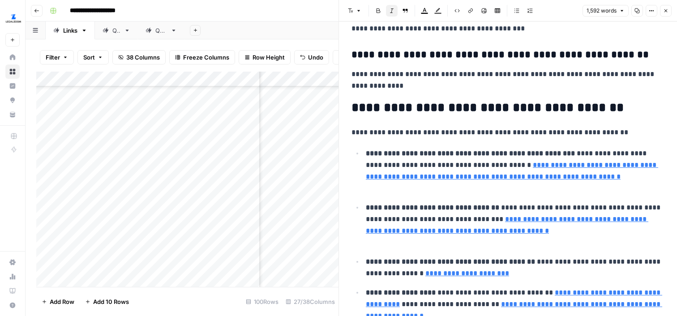
scroll to position [2176, 0]
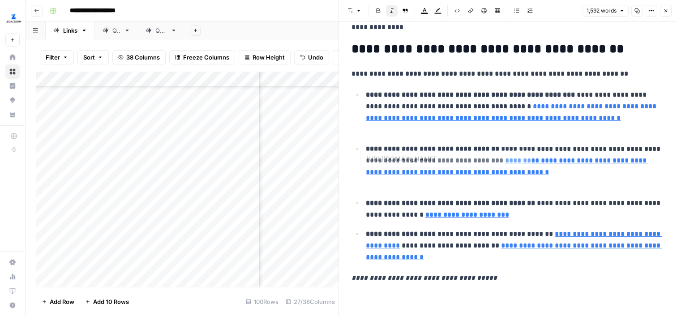
type input "[URL][DOMAIN_NAME]"
click at [665, 9] on icon "button" at bounding box center [665, 10] width 5 height 5
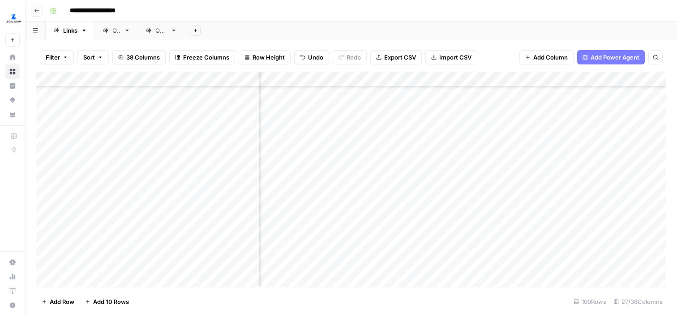
scroll to position [831, 1666]
click at [406, 170] on div "Add Column" at bounding box center [351, 179] width 630 height 215
click at [398, 170] on textarea "**********" at bounding box center [485, 171] width 239 height 13
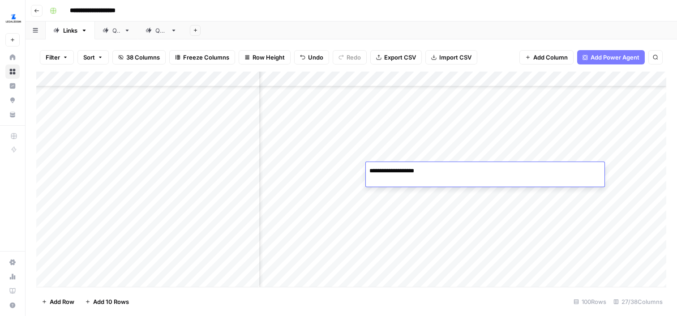
click at [398, 170] on textarea "**********" at bounding box center [485, 171] width 239 height 13
click at [407, 216] on div "Add Column" at bounding box center [351, 179] width 630 height 215
click at [395, 236] on div "Add Column" at bounding box center [351, 179] width 630 height 215
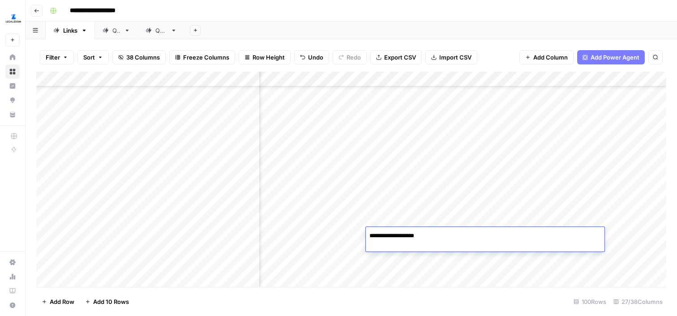
click at [397, 262] on div "Add Column" at bounding box center [351, 179] width 630 height 215
click at [356, 130] on div "Add Column" at bounding box center [351, 179] width 630 height 215
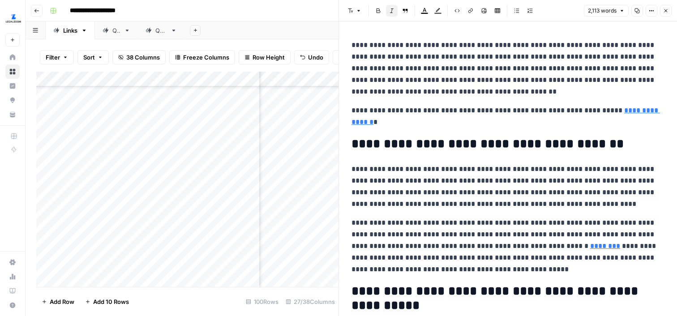
click at [364, 122] on link "**********" at bounding box center [505, 116] width 308 height 18
click at [395, 173] on p "**********" at bounding box center [507, 186] width 313 height 47
click at [651, 8] on icon "button" at bounding box center [651, 10] width 5 height 5
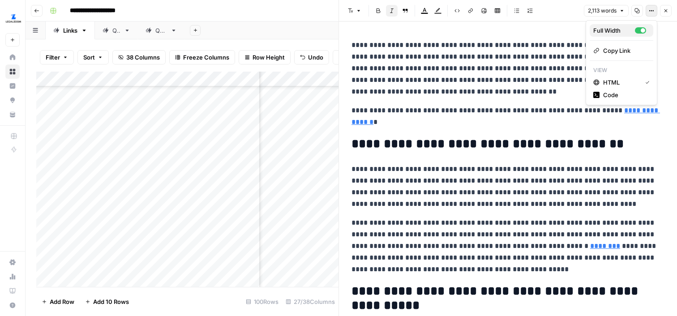
click at [621, 26] on div "Full Width" at bounding box center [614, 30] width 42 height 9
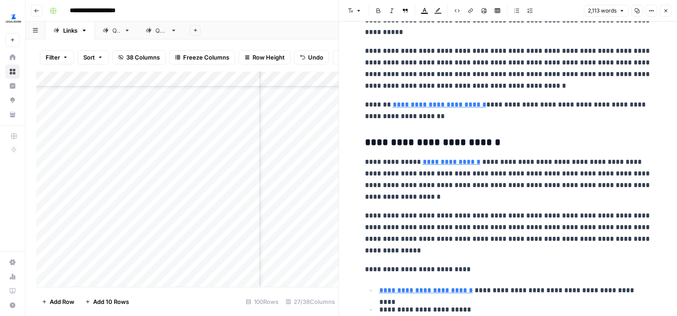
scroll to position [1475, 0]
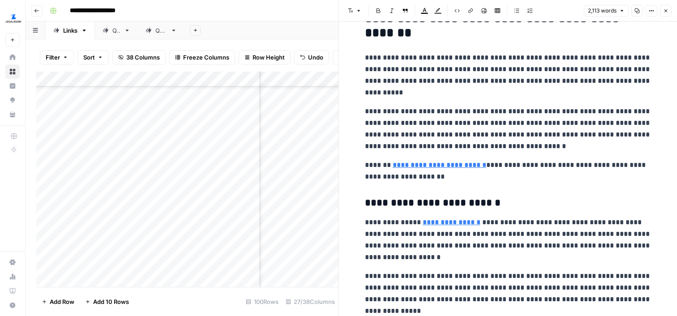
click at [664, 10] on icon "button" at bounding box center [665, 10] width 5 height 5
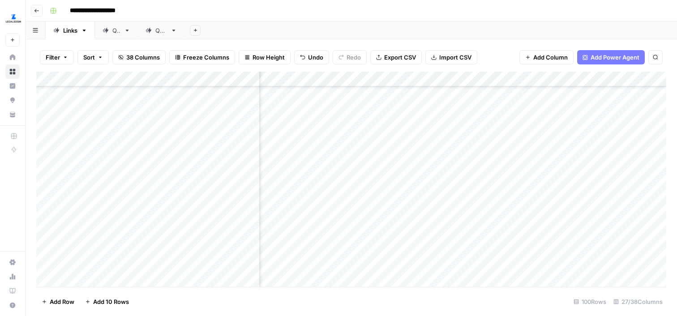
click at [387, 134] on div "Add Column" at bounding box center [351, 179] width 630 height 215
type textarea "****"
click at [330, 148] on div "Add Column" at bounding box center [351, 179] width 630 height 215
click at [356, 154] on div "Add Column" at bounding box center [351, 179] width 630 height 215
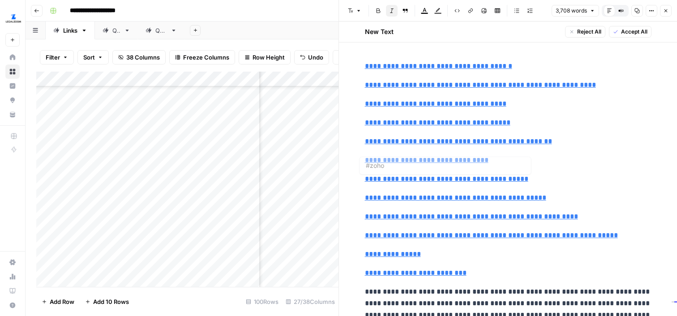
type input "#social-bee"
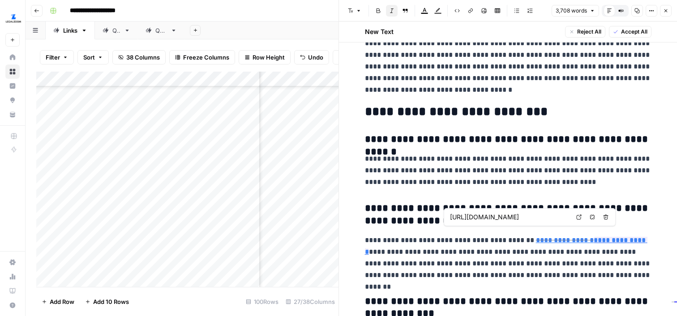
scroll to position [0, 189]
type input "[URL][DOMAIN_NAME]"
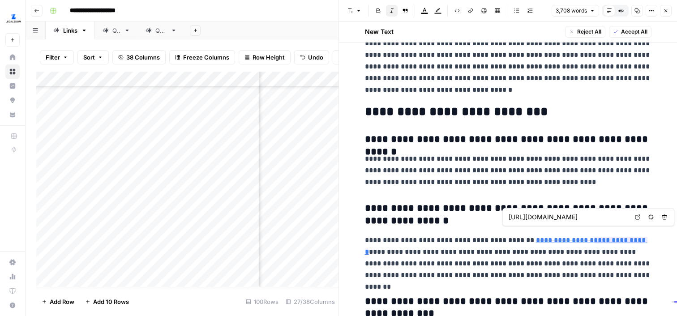
scroll to position [0, 55]
click at [665, 6] on button "Close" at bounding box center [666, 11] width 12 height 12
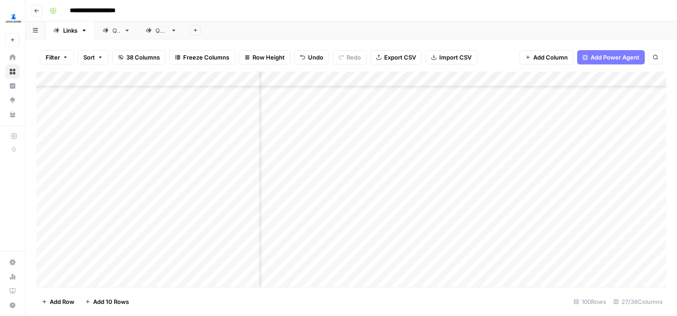
click at [400, 156] on div "Add Column" at bounding box center [351, 179] width 630 height 215
type textarea "****"
click at [388, 193] on div "Add Column" at bounding box center [351, 179] width 630 height 215
click at [138, 77] on div "Add Column" at bounding box center [351, 179] width 630 height 215
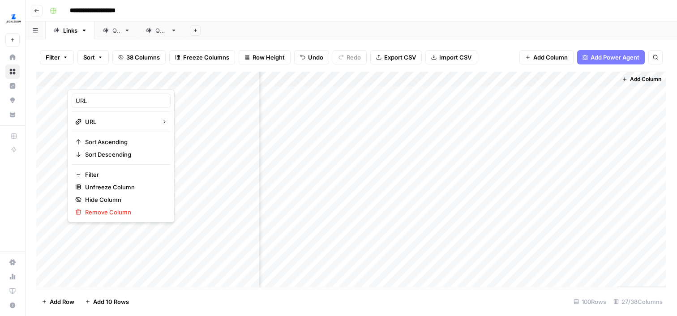
click at [283, 90] on div "Add Column" at bounding box center [351, 179] width 630 height 215
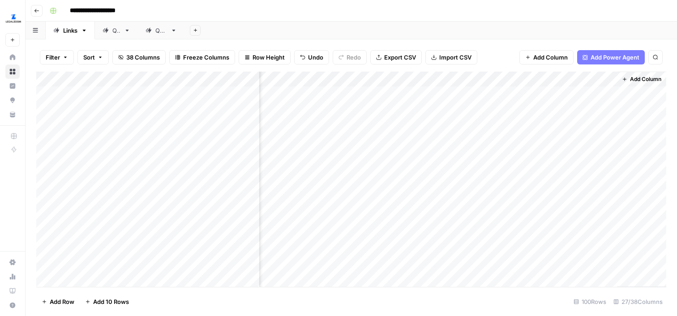
click at [249, 79] on div "Add Column" at bounding box center [351, 179] width 630 height 215
